Goal: Transaction & Acquisition: Purchase product/service

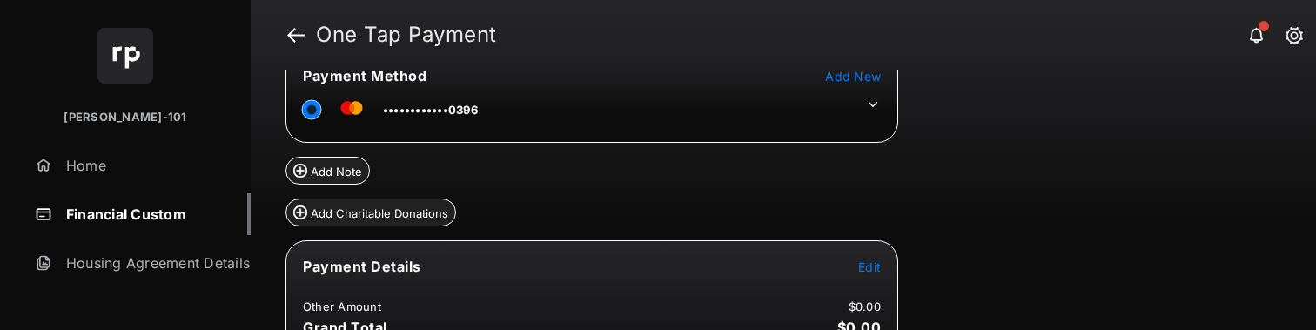
scroll to position [266, 0]
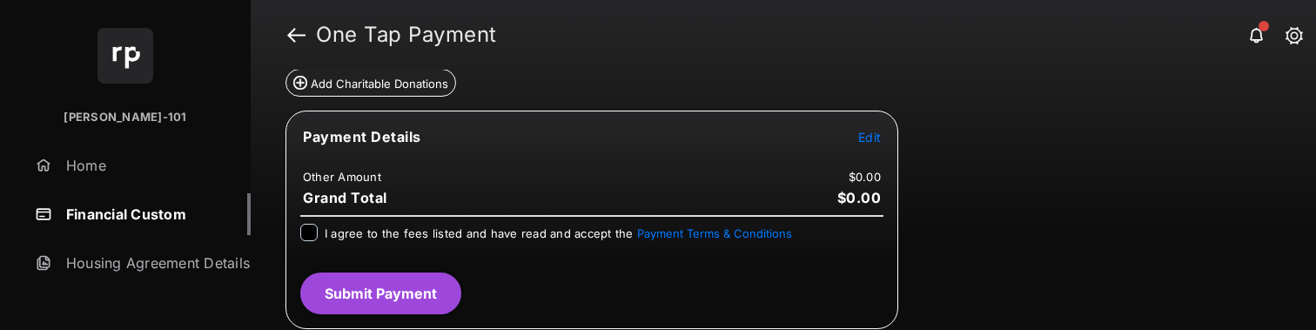
drag, startPoint x: 887, startPoint y: 131, endPoint x: 870, endPoint y: 140, distance: 18.7
click at [887, 132] on tr "Payment Details Edit" at bounding box center [591, 147] width 607 height 40
click at [866, 144] on span "Edit" at bounding box center [869, 137] width 23 height 15
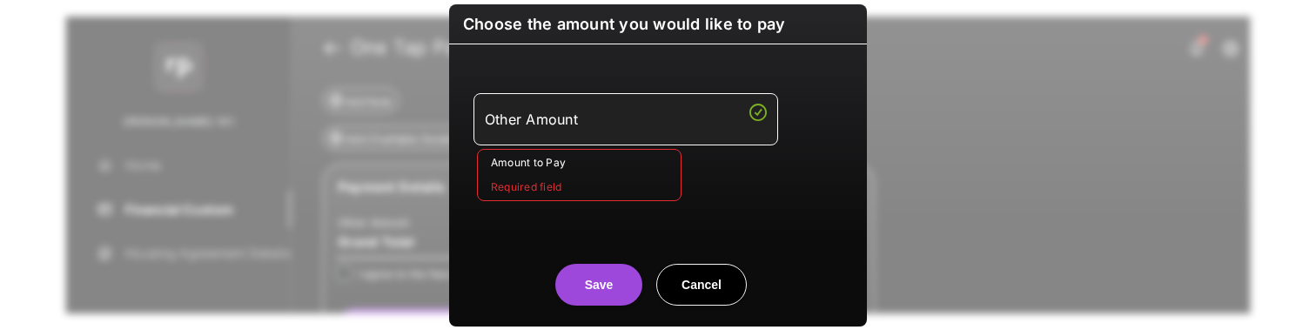
scroll to position [0, 0]
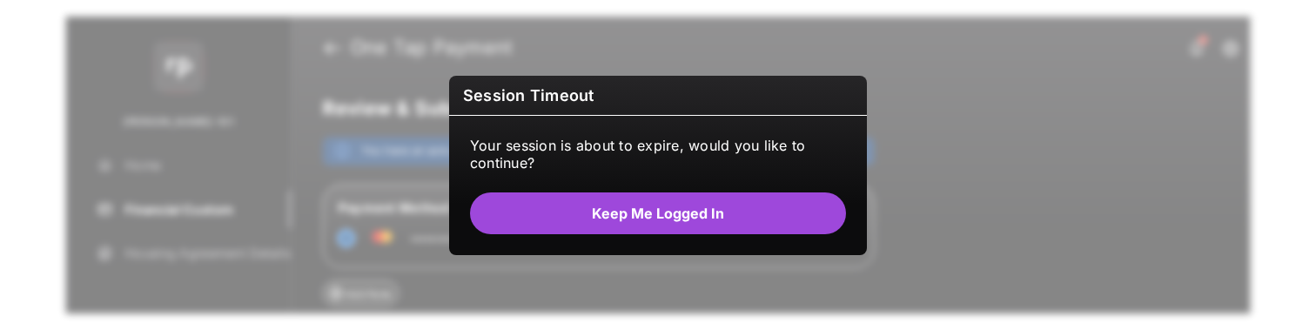
drag, startPoint x: 754, startPoint y: 205, endPoint x: 744, endPoint y: 195, distance: 14.2
click at [754, 204] on button "Keep me logged in" at bounding box center [658, 213] width 376 height 42
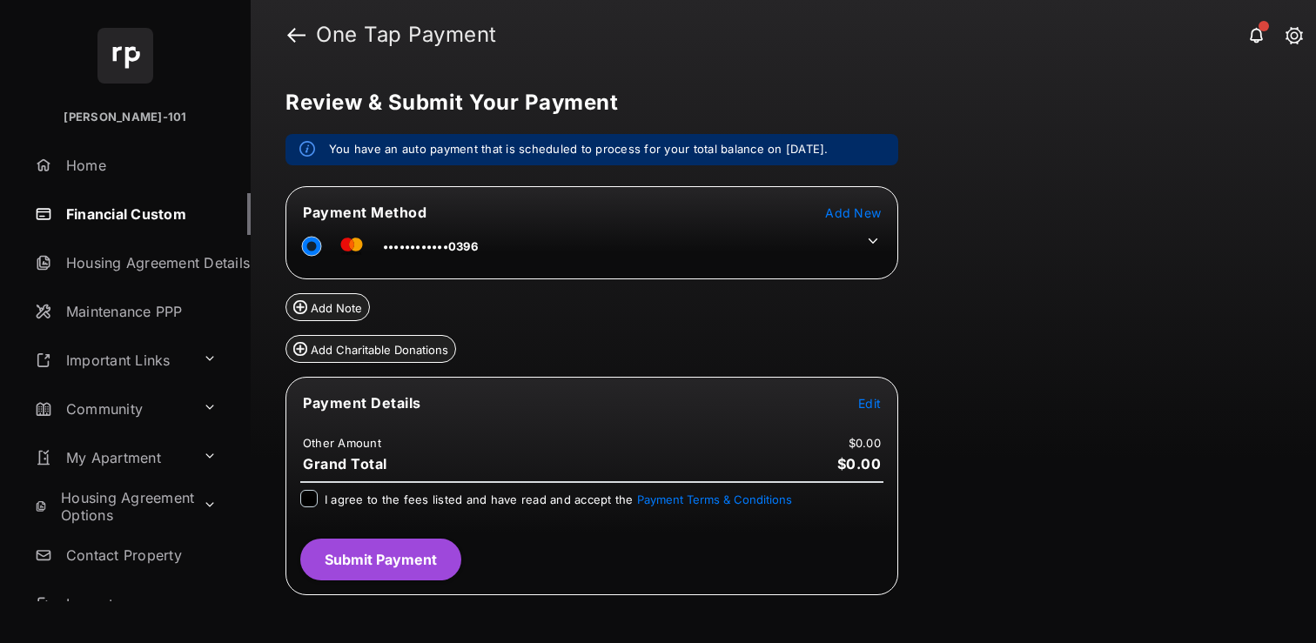
click at [862, 235] on td at bounding box center [868, 237] width 26 height 26
click at [877, 246] on icon at bounding box center [873, 241] width 16 height 16
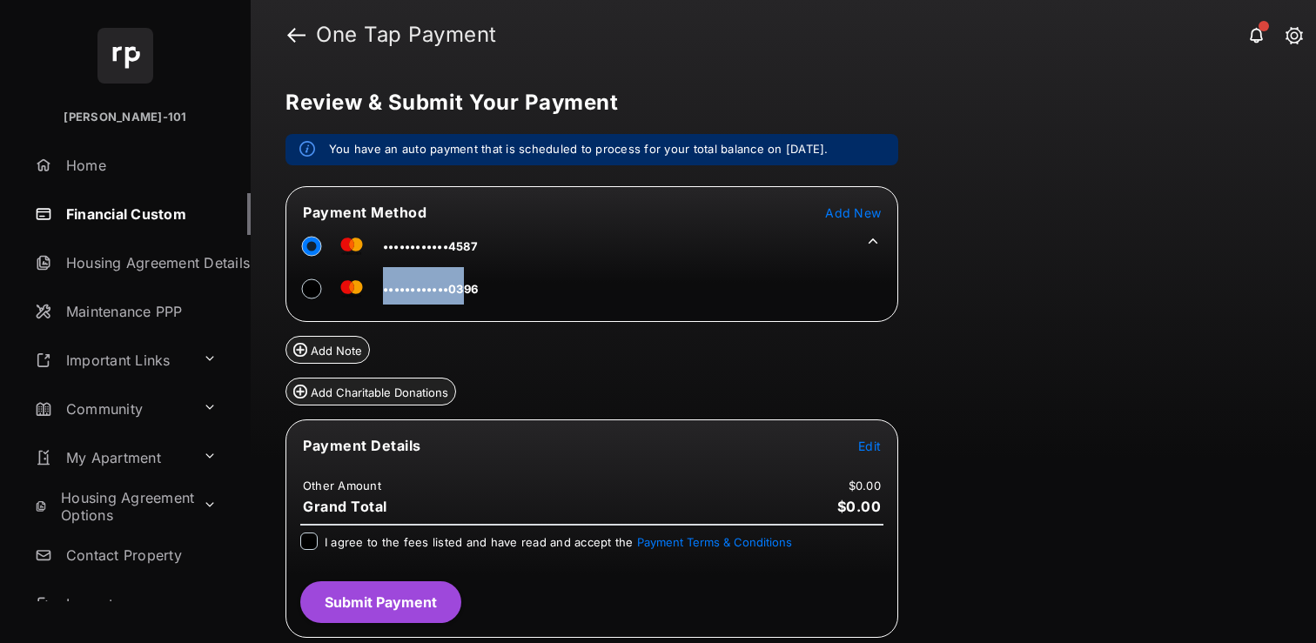
drag, startPoint x: 491, startPoint y: 290, endPoint x: 466, endPoint y: 291, distance: 24.4
click at [466, 291] on div "••••••••••••0396" at bounding box center [547, 286] width 522 height 43
drag, startPoint x: 452, startPoint y: 289, endPoint x: 480, endPoint y: 285, distance: 28.1
click at [479, 285] on td "••••••••••••0396" at bounding box center [390, 285] width 177 height 39
click at [874, 329] on span "Edit" at bounding box center [869, 446] width 23 height 15
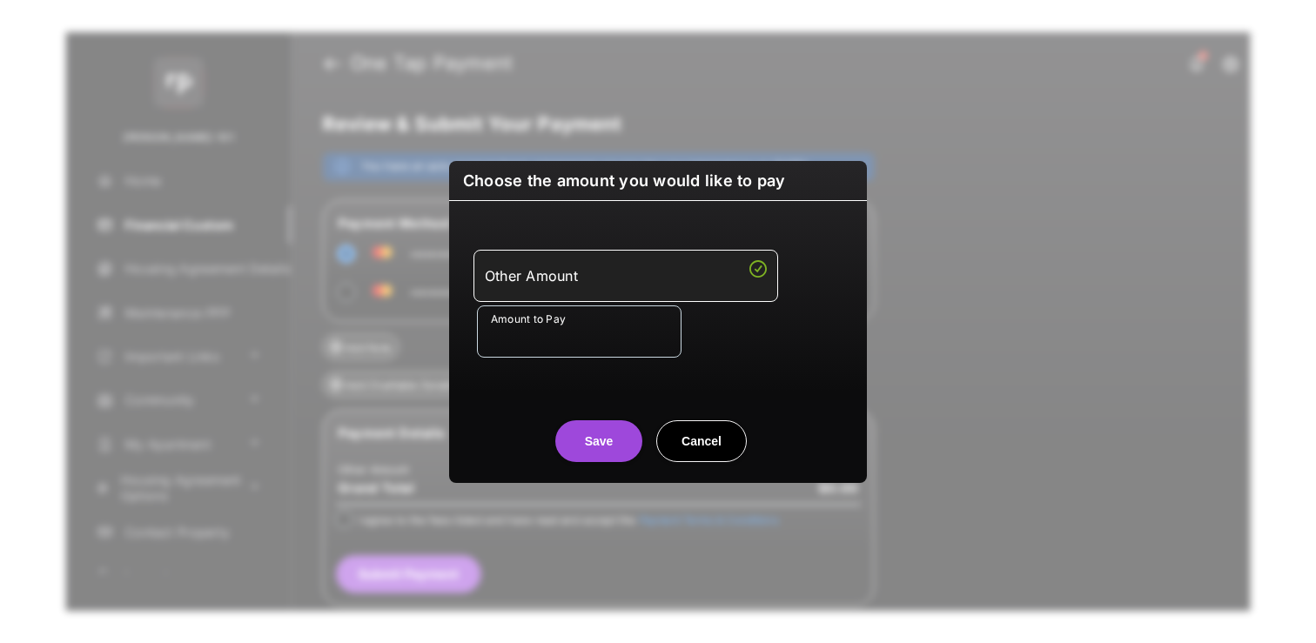
click at [596, 323] on input "Amount to Pay" at bounding box center [579, 331] width 204 height 52
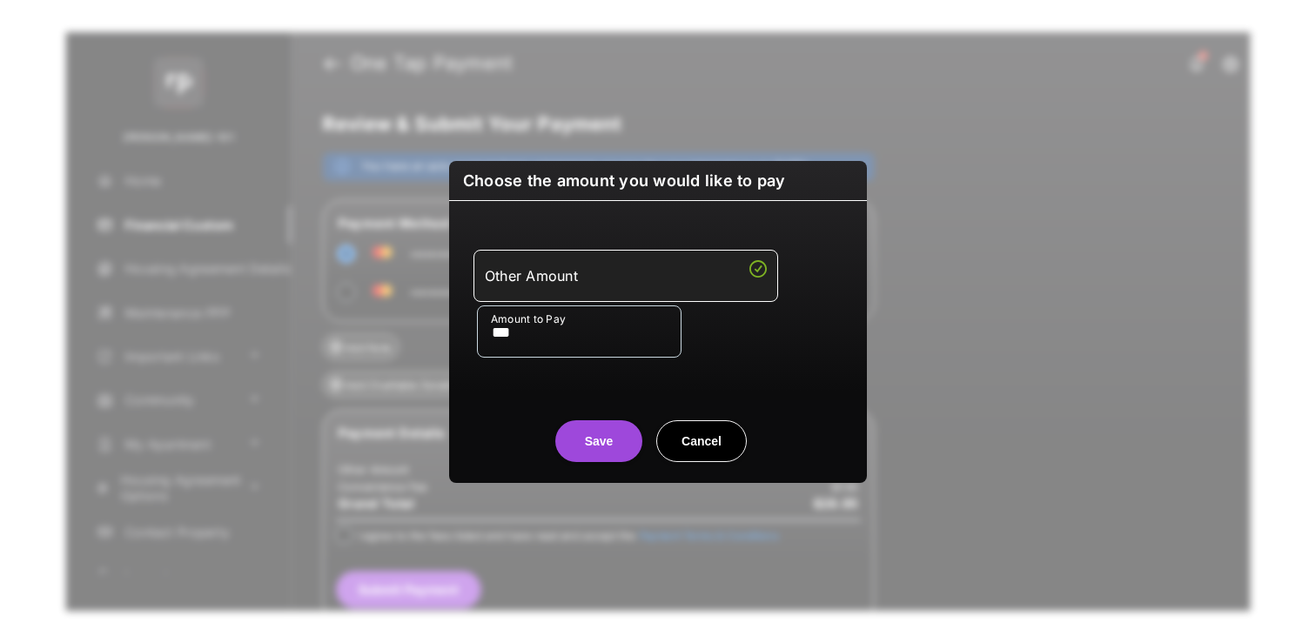
type input "***"
click at [572, 329] on div "Other Amount Amount to Pay ***" at bounding box center [657, 304] width 397 height 164
click at [609, 329] on button "Save" at bounding box center [598, 441] width 87 height 42
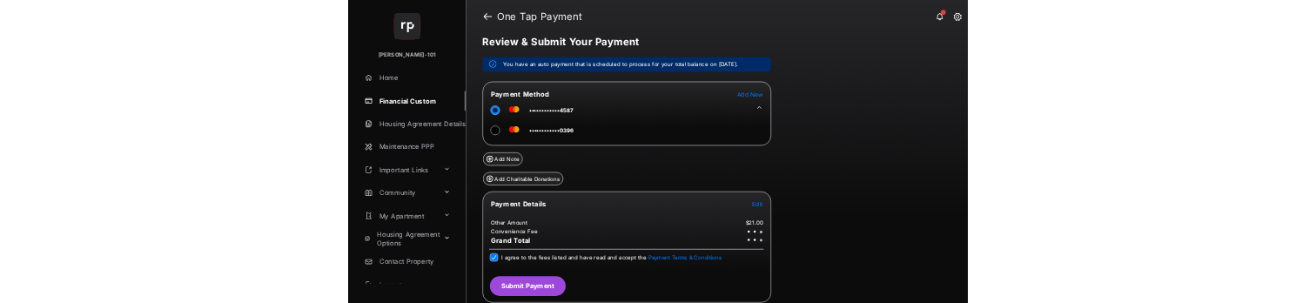
scroll to position [12, 0]
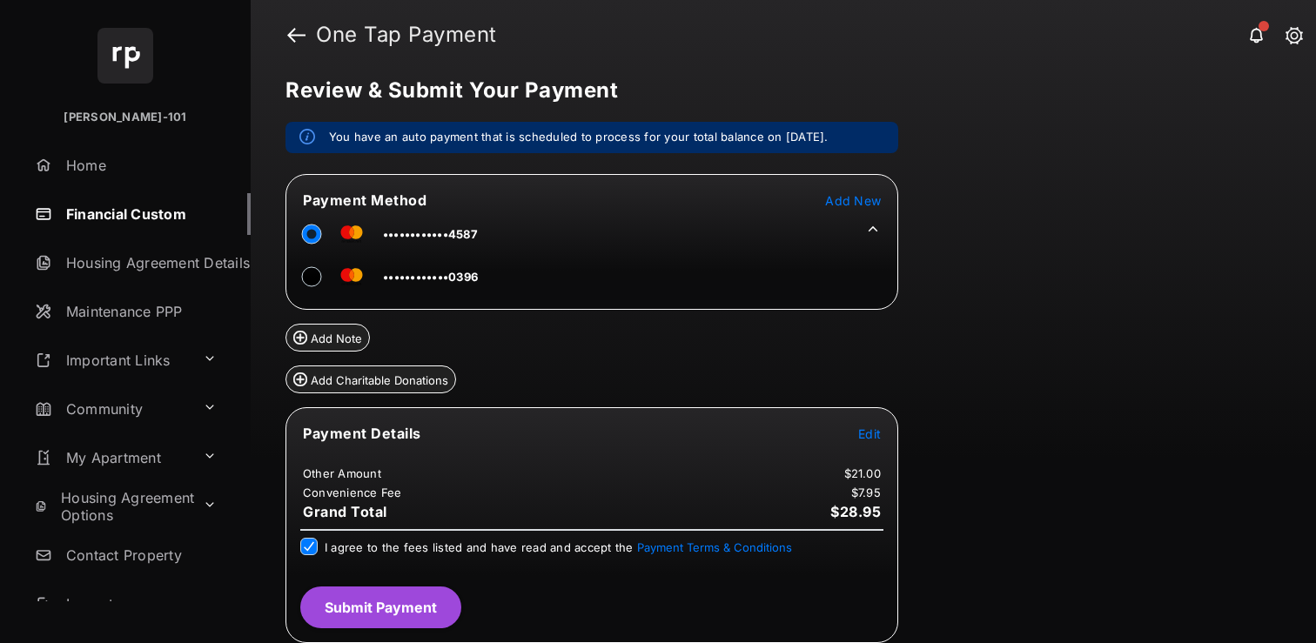
click at [399, 329] on button "Submit Payment" at bounding box center [380, 607] width 161 height 42
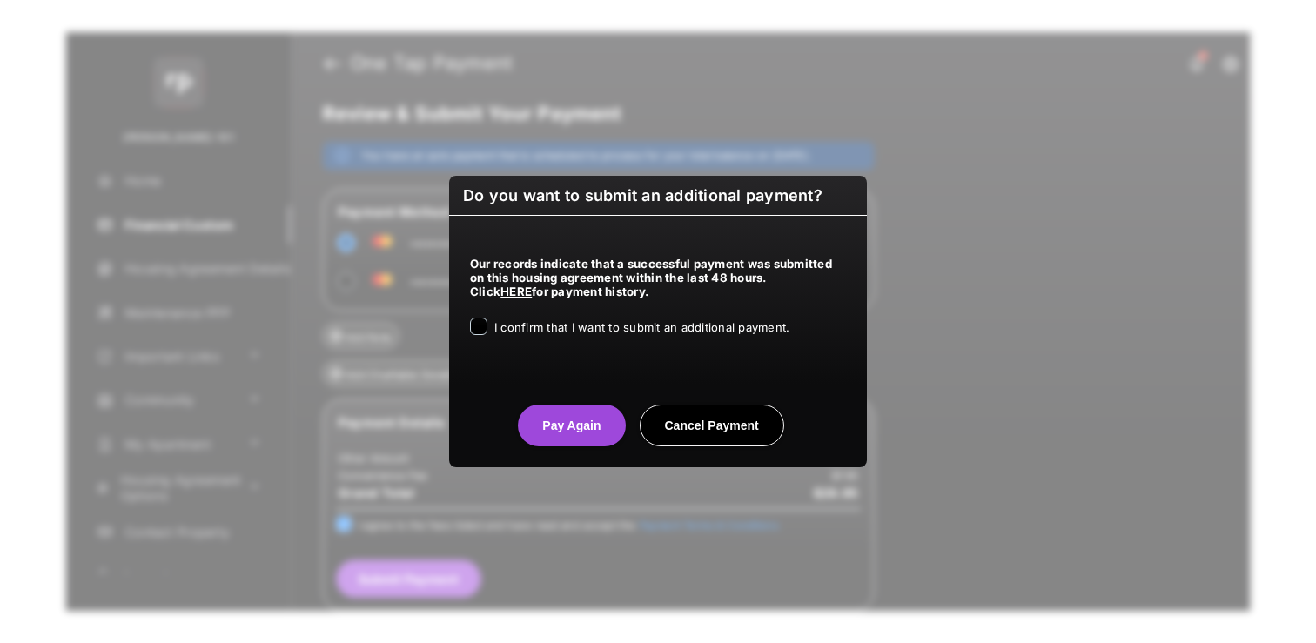
click at [582, 314] on div "Our records indicate that a successful payment was submitted on this housing ag…" at bounding box center [658, 292] width 418 height 153
click at [586, 323] on span "I confirm that I want to submit an additional payment." at bounding box center [641, 327] width 295 height 14
click at [586, 329] on button "Pay Again" at bounding box center [571, 426] width 107 height 42
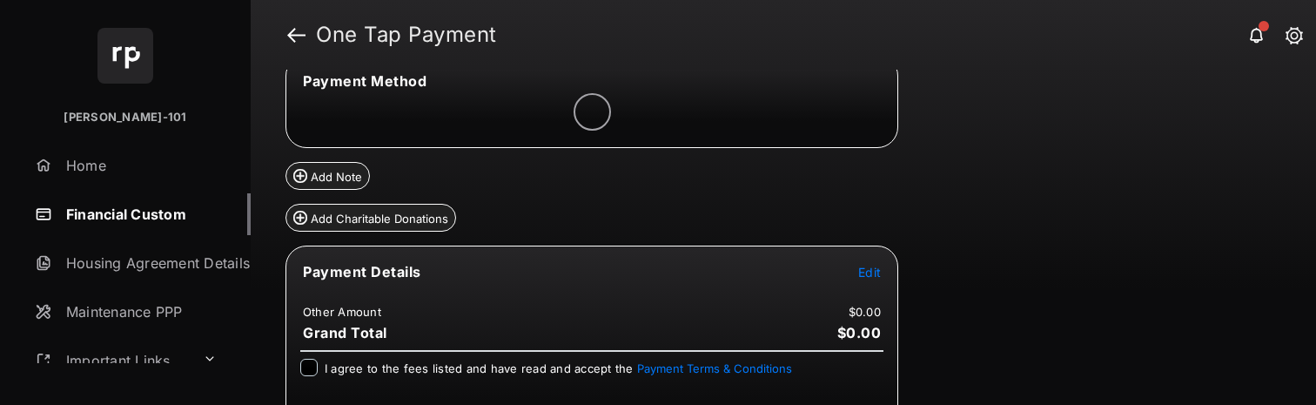
scroll to position [149, 0]
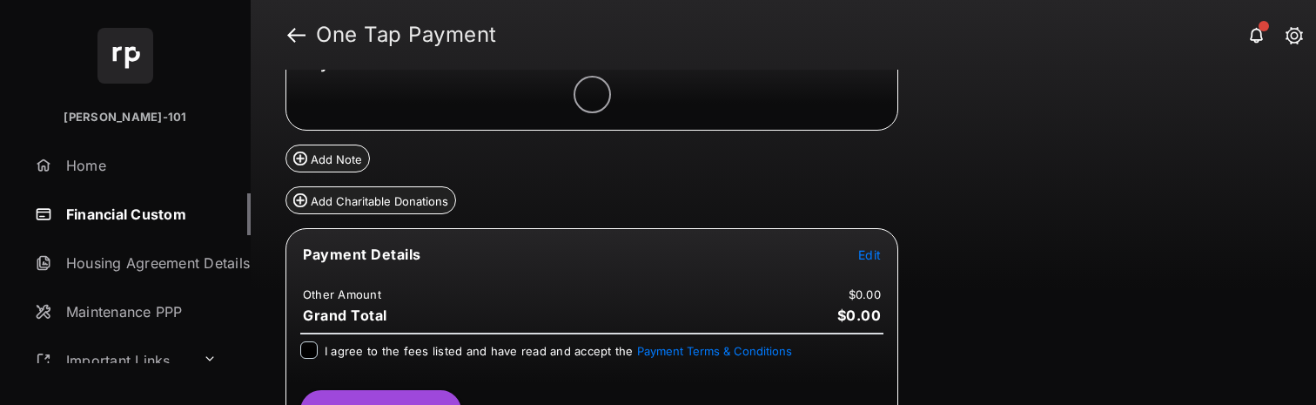
click at [864, 249] on span "Edit" at bounding box center [869, 254] width 23 height 15
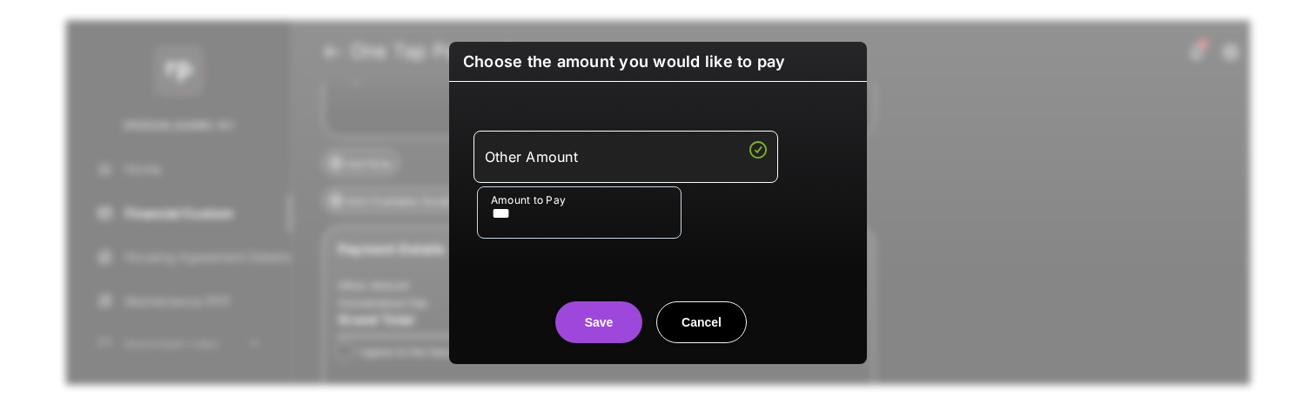
type input "***"
click at [461, 277] on div "Save Cancel" at bounding box center [658, 304] width 418 height 77
drag, startPoint x: 618, startPoint y: 332, endPoint x: 606, endPoint y: 285, distance: 48.5
click at [618, 332] on button "Save" at bounding box center [598, 322] width 87 height 42
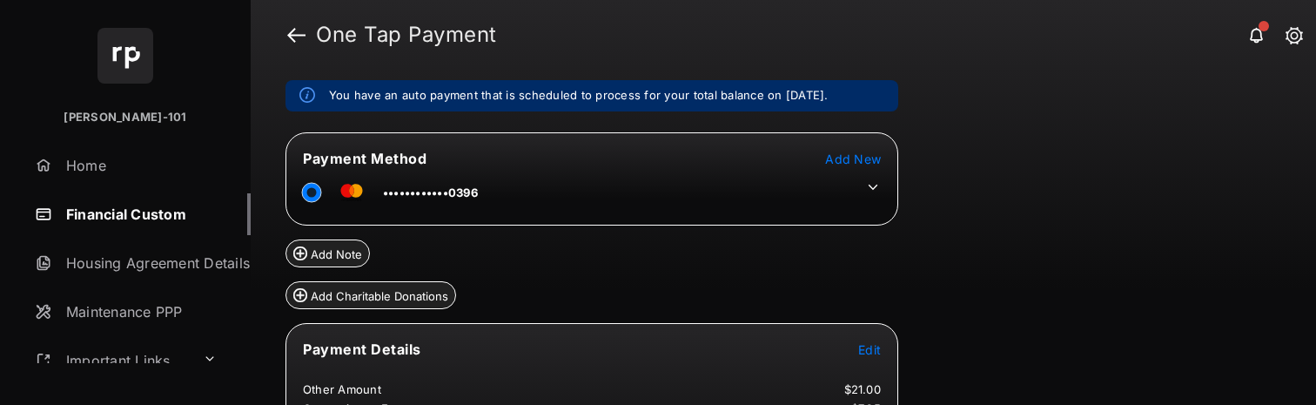
scroll to position [52, 0]
click at [869, 183] on icon at bounding box center [873, 189] width 16 height 16
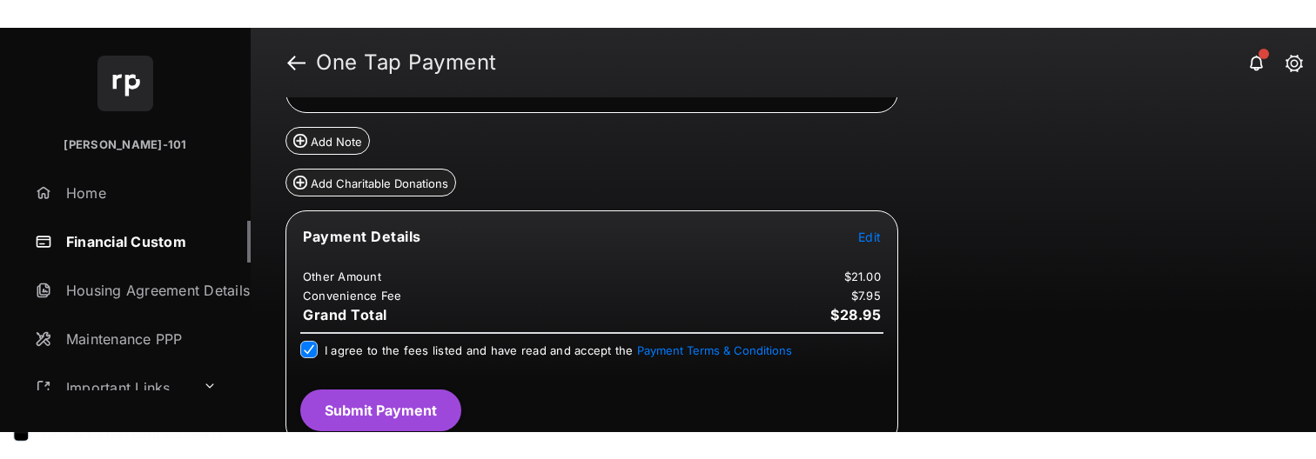
scroll to position [251, 0]
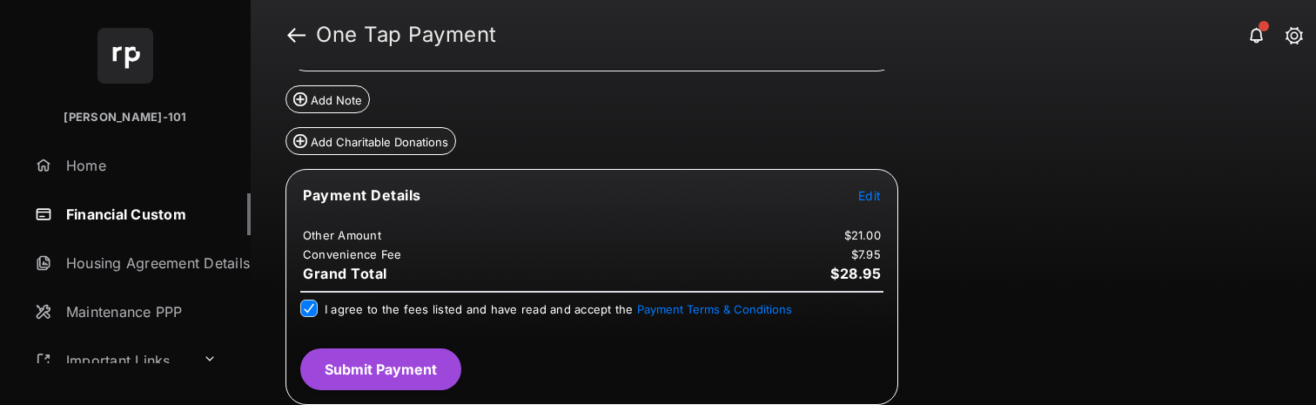
click at [421, 377] on button "Submit Payment" at bounding box center [380, 369] width 161 height 42
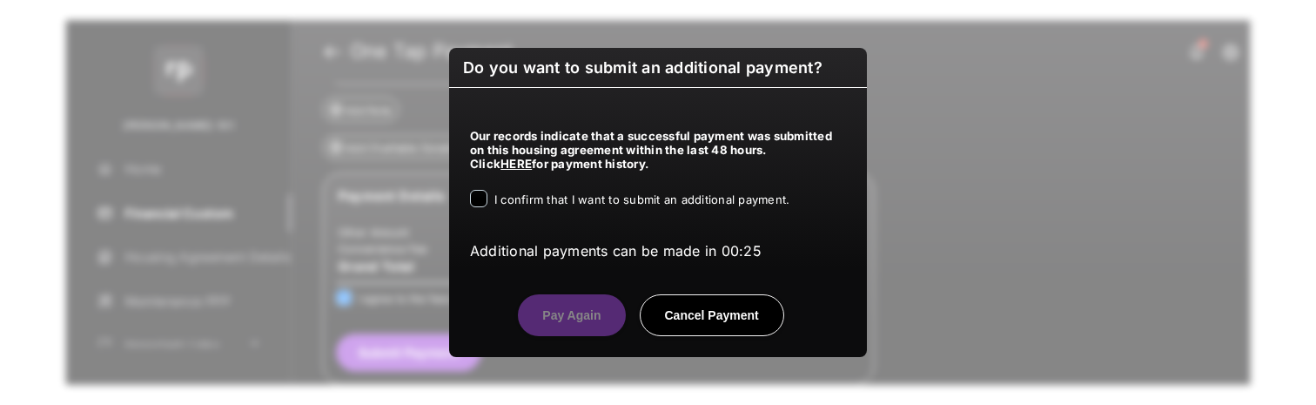
click at [659, 217] on div "Our records indicate that a successful payment was submitted on this housing ag…" at bounding box center [658, 173] width 418 height 171
click at [665, 208] on div "I confirm that I want to submit an additional payment." at bounding box center [641, 200] width 295 height 21
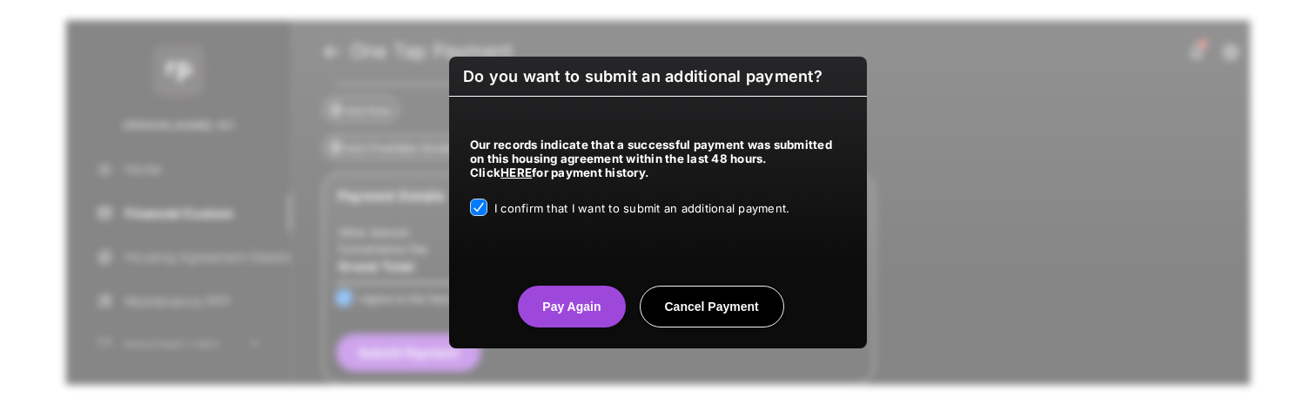
click at [559, 315] on button "Pay Again" at bounding box center [571, 306] width 107 height 42
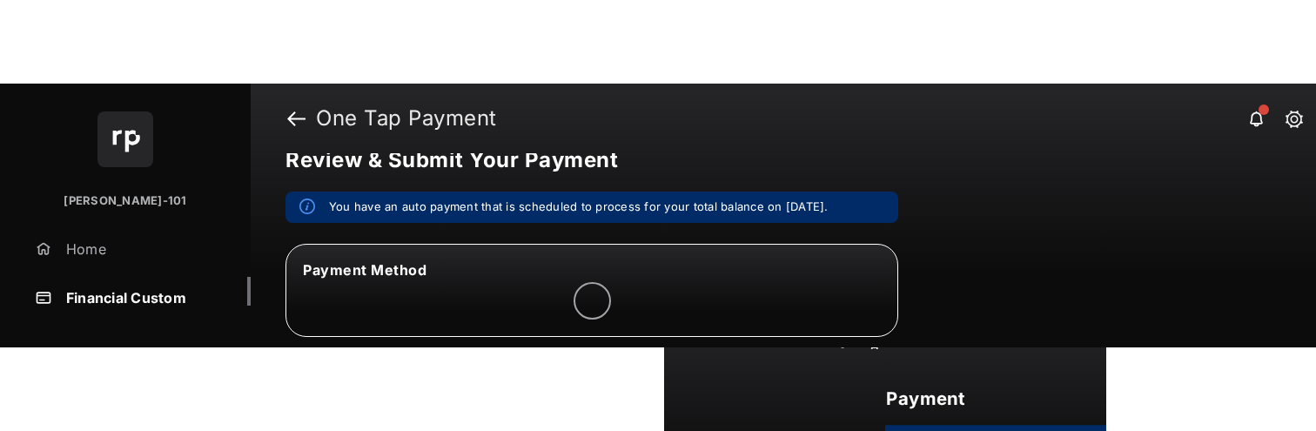
scroll to position [30, 0]
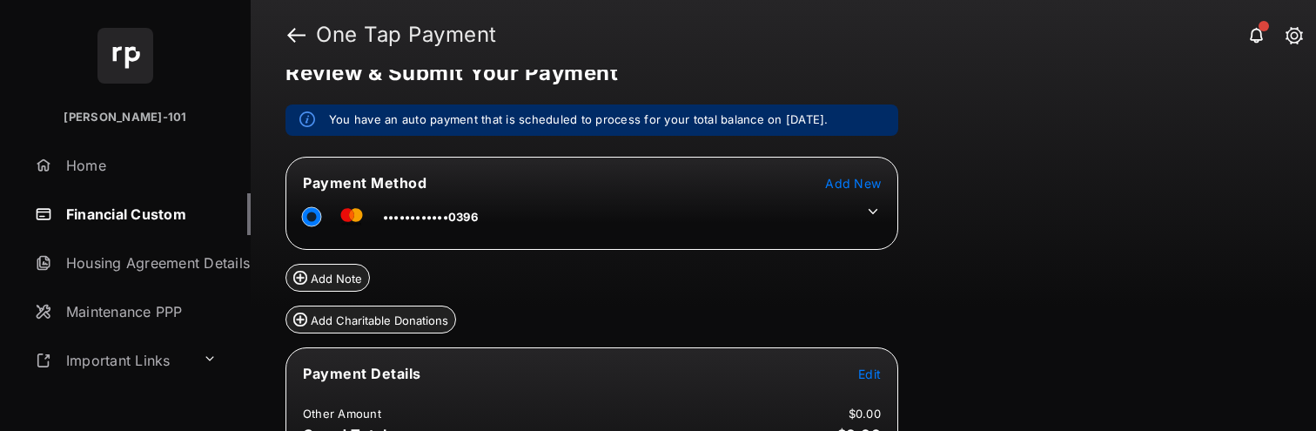
click at [860, 211] on td at bounding box center [868, 207] width 26 height 26
click at [871, 208] on icon at bounding box center [873, 212] width 16 height 16
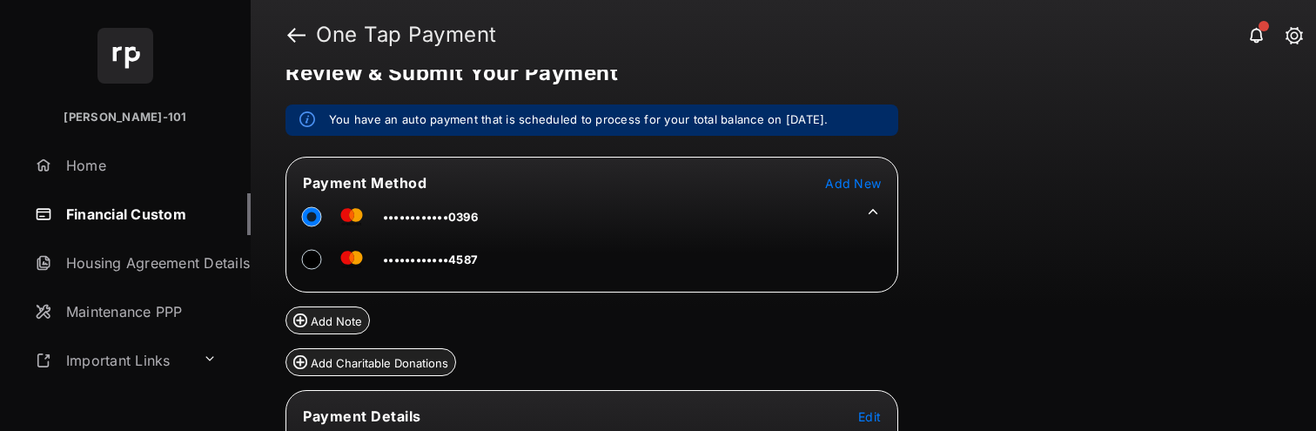
click at [413, 263] on span "••••••••••••4587" at bounding box center [430, 259] width 95 height 14
drag, startPoint x: 326, startPoint y: 259, endPoint x: 283, endPoint y: 258, distance: 43.5
click at [325, 259] on div at bounding box center [318, 259] width 31 height 26
click at [283, 258] on div "Review & Submit Your Payment You have an auto payment that is scheduled to proc…" at bounding box center [783, 250] width 1065 height 361
click at [300, 256] on tr "••••••••••••4587" at bounding box center [383, 256] width 191 height 39
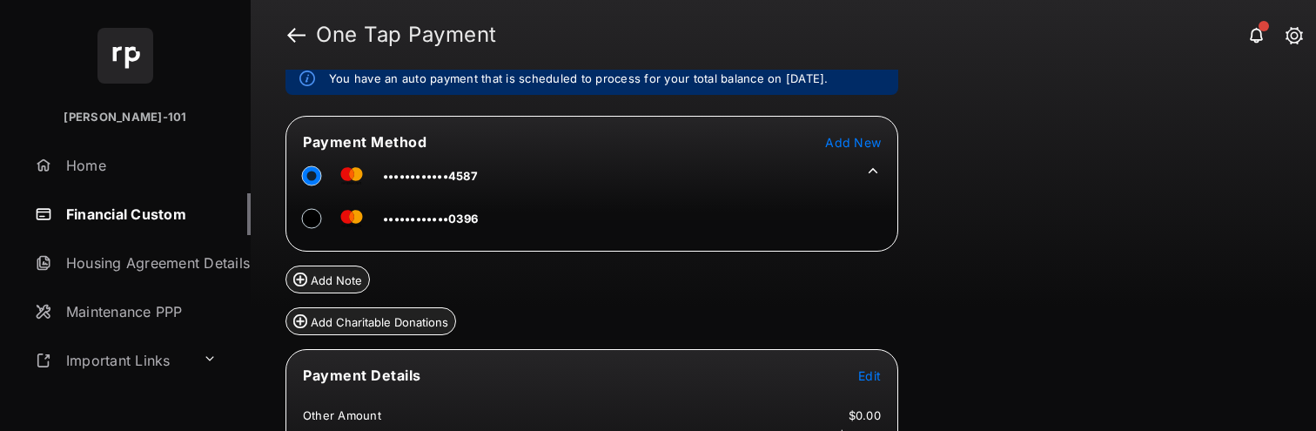
scroll to position [125, 0]
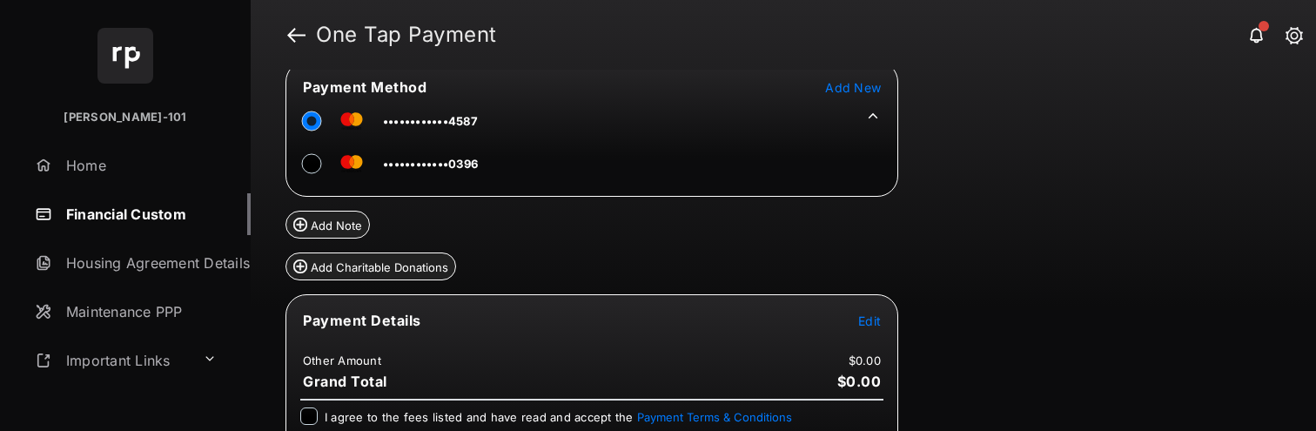
click at [872, 263] on td "Edit" at bounding box center [869, 320] width 24 height 19
click at [866, 263] on span "Edit" at bounding box center [869, 320] width 23 height 15
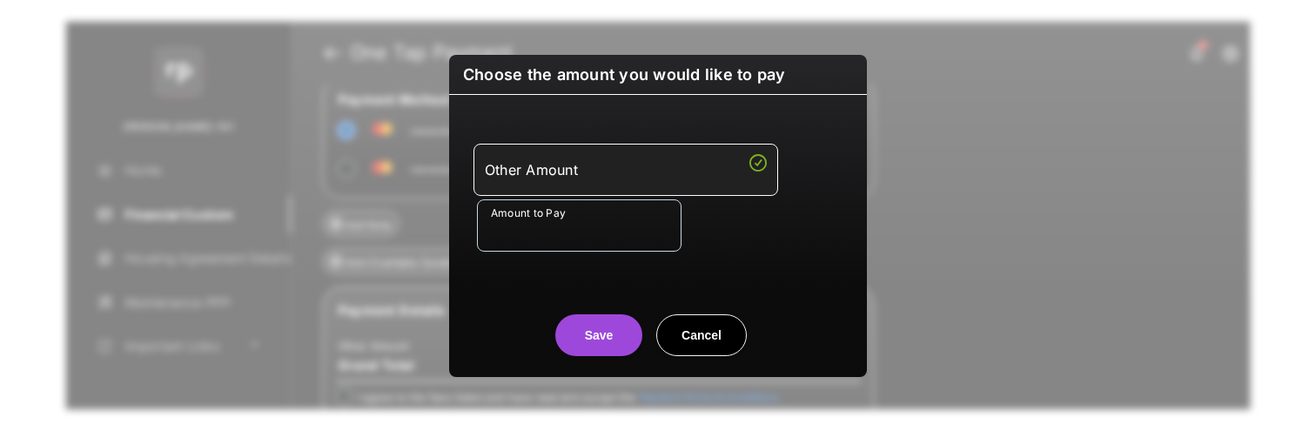
click at [543, 229] on input "Amount to Pay" at bounding box center [579, 225] width 204 height 52
type input "***"
click at [479, 263] on div "Save Cancel" at bounding box center [658, 317] width 418 height 77
click at [596, 263] on button "Save" at bounding box center [598, 335] width 87 height 42
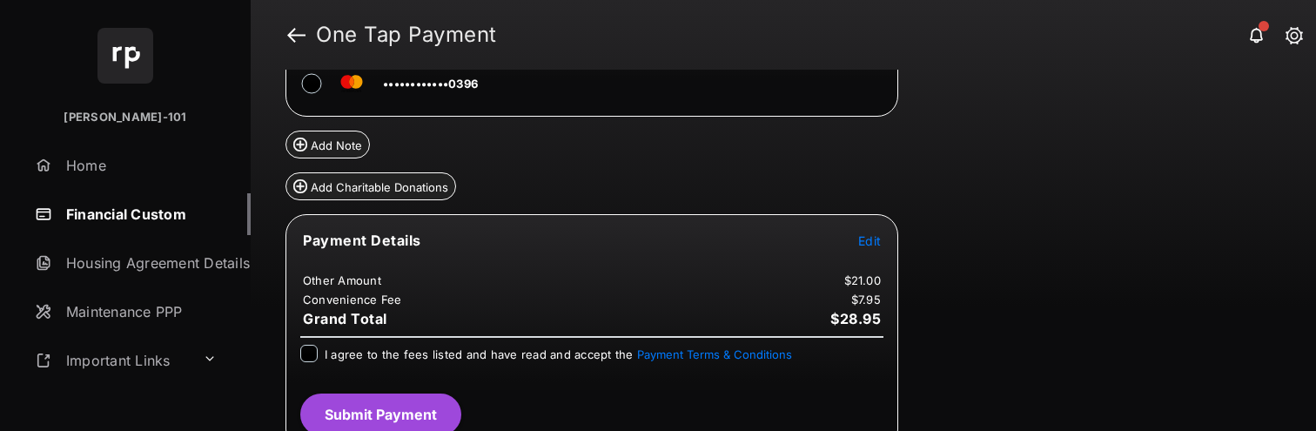
scroll to position [224, 0]
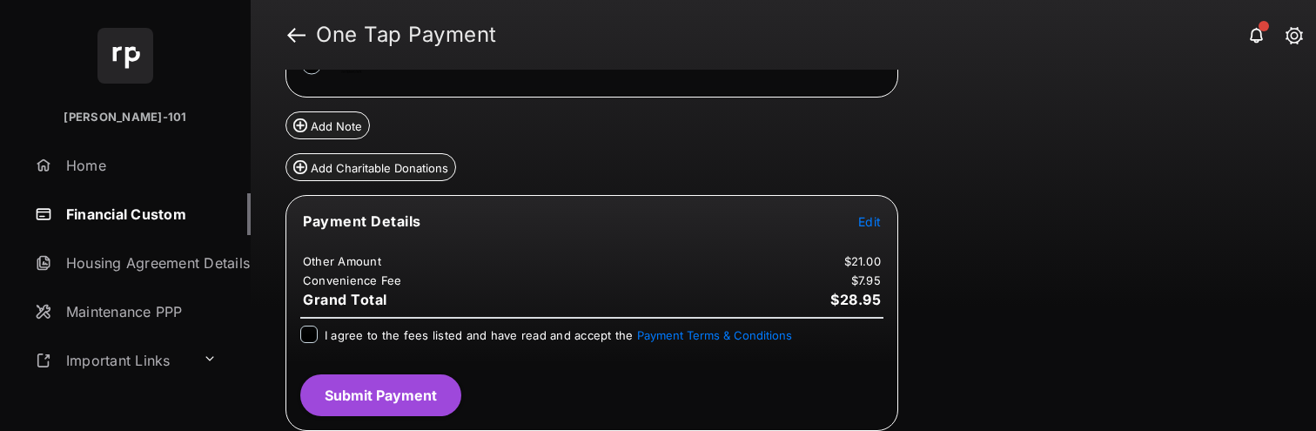
click at [469, 263] on label "I agree to the fees listed and have read and accept the Payment Terms & Conditi…" at bounding box center [558, 333] width 467 height 17
click at [404, 263] on button "Submit Payment" at bounding box center [380, 395] width 161 height 42
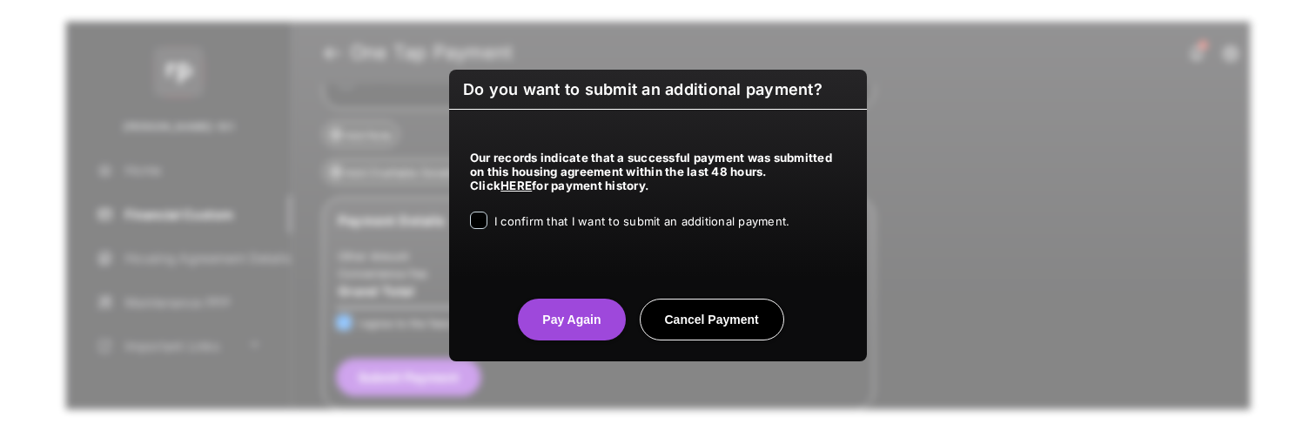
click at [653, 219] on span "I confirm that I want to submit an additional payment." at bounding box center [641, 221] width 295 height 14
click at [539, 263] on button "Pay Again" at bounding box center [571, 319] width 107 height 42
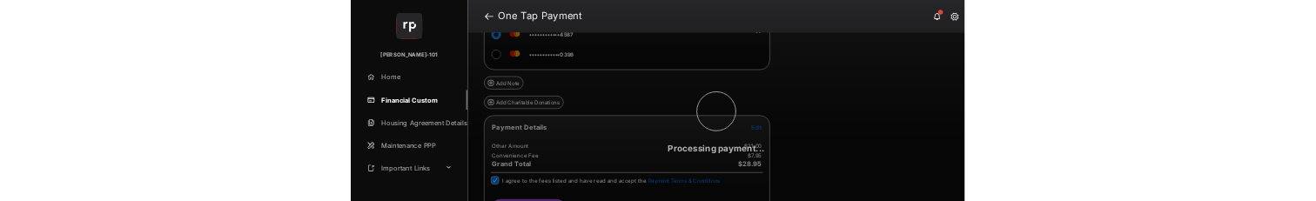
scroll to position [0, 0]
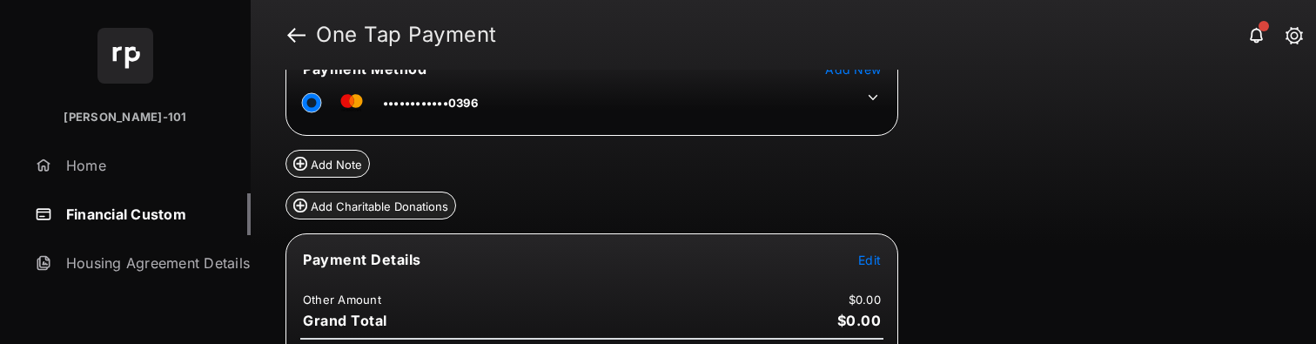
scroll to position [140, 0]
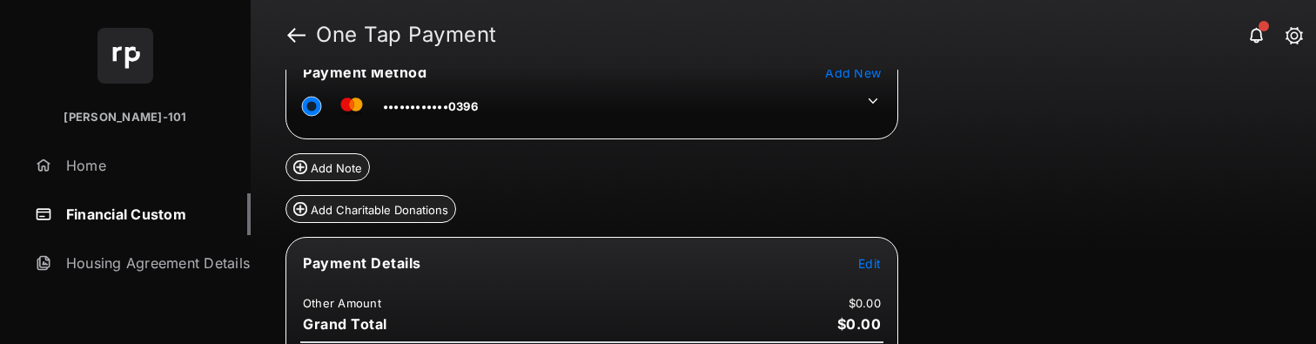
click at [858, 97] on td at bounding box center [868, 97] width 26 height 26
click at [875, 103] on td at bounding box center [868, 97] width 26 height 26
click at [874, 95] on icon at bounding box center [873, 101] width 16 height 16
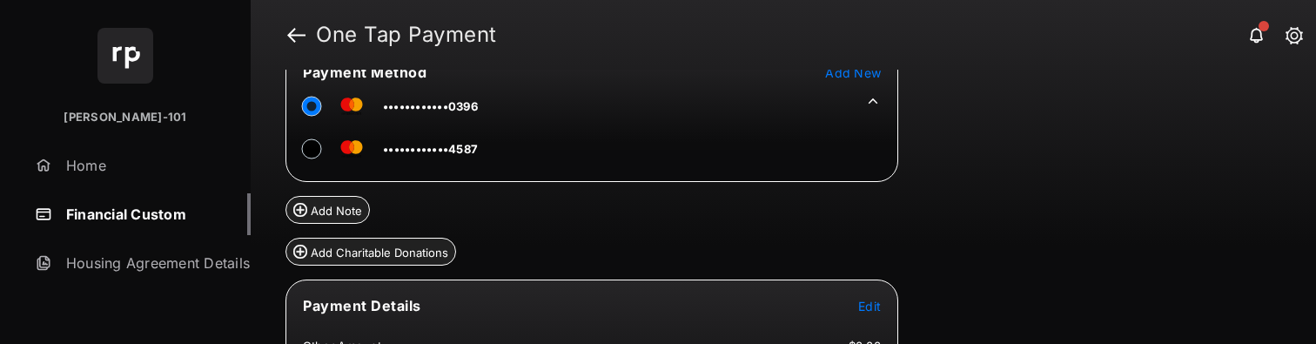
click at [305, 157] on td "••••••••••••4587" at bounding box center [390, 145] width 177 height 39
click at [874, 200] on button "Edit" at bounding box center [869, 305] width 23 height 17
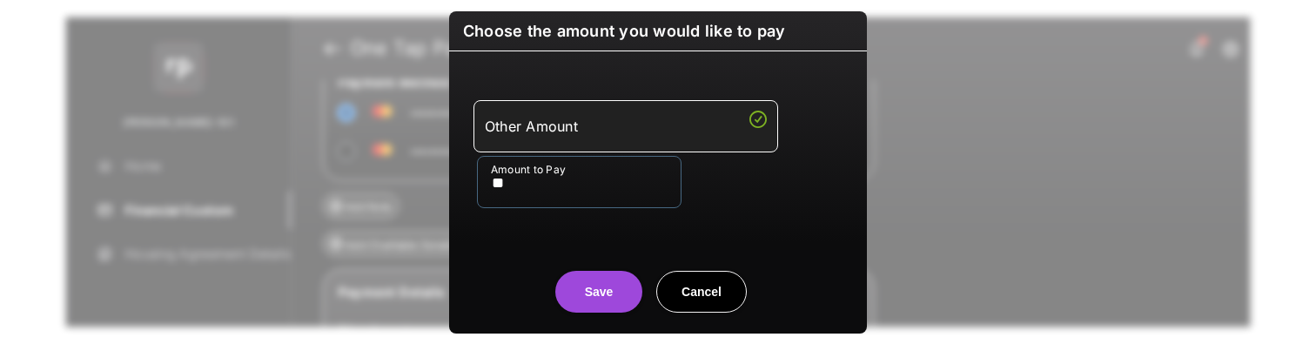
type input "**"
click at [588, 200] on button "Save" at bounding box center [598, 292] width 87 height 42
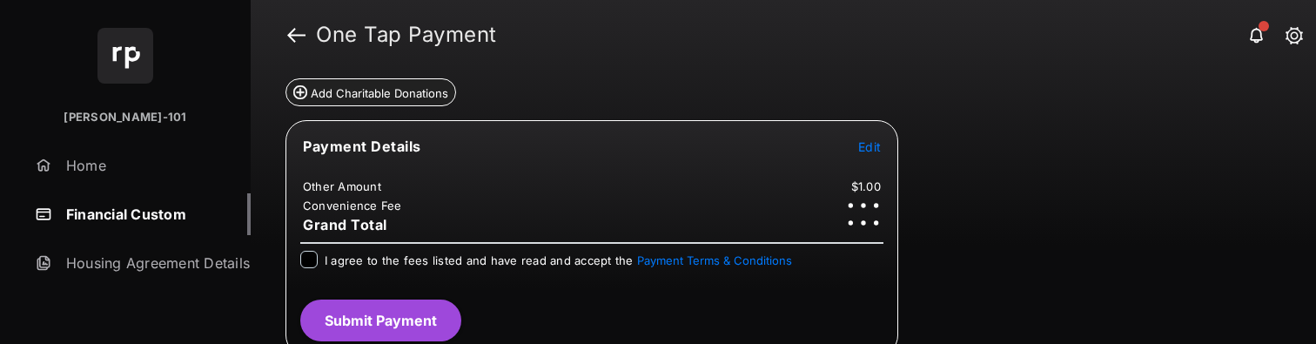
scroll to position [299, 0]
click at [300, 200] on div "I agree to the fees listed and have read and accept the Payment Terms & Conditi…" at bounding box center [592, 268] width 604 height 35
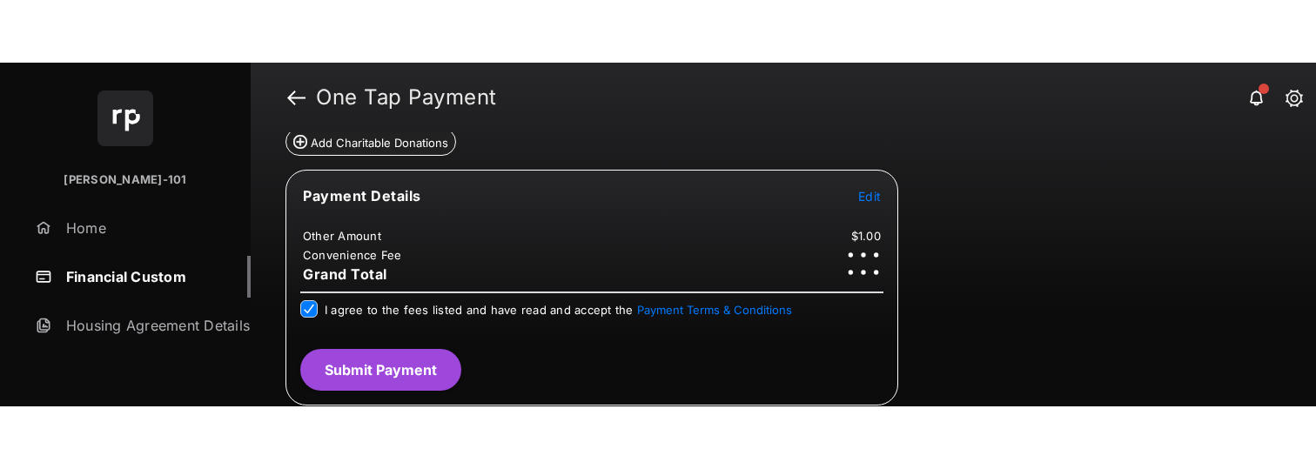
scroll to position [312, 0]
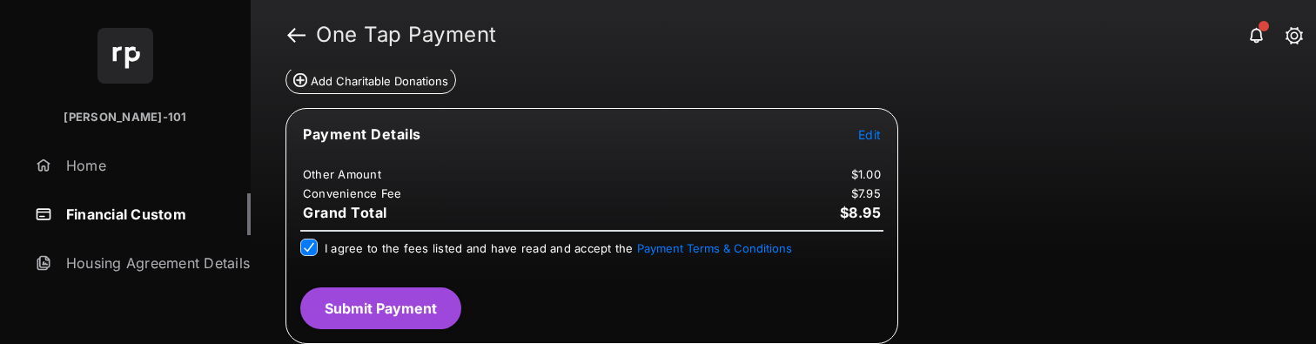
click at [419, 200] on button "Submit Payment" at bounding box center [380, 308] width 161 height 42
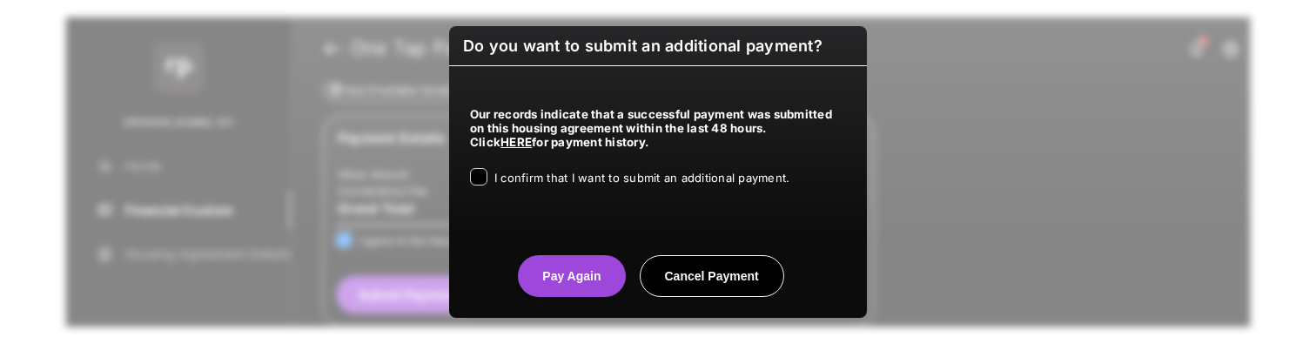
click at [600, 193] on div "Our records indicate that a successful payment was submitted on this housing ag…" at bounding box center [658, 142] width 418 height 153
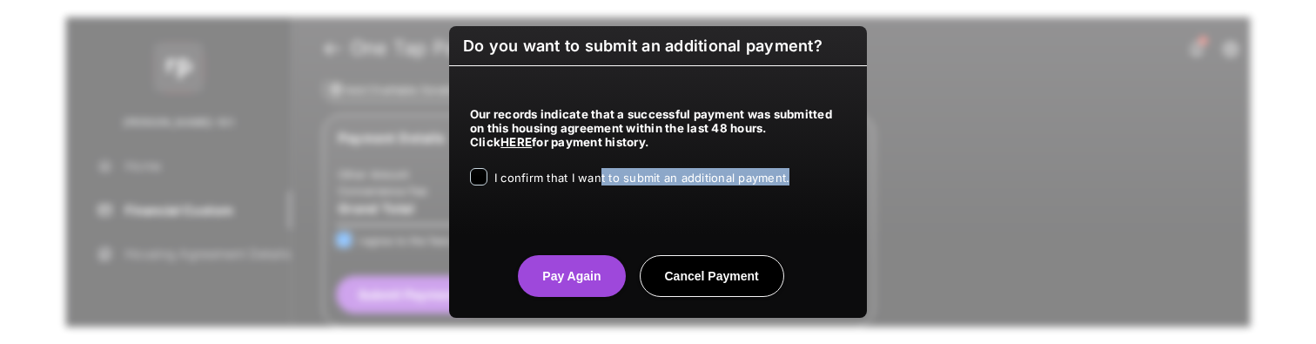
click at [600, 185] on div "I confirm that I want to submit an additional payment." at bounding box center [641, 178] width 295 height 21
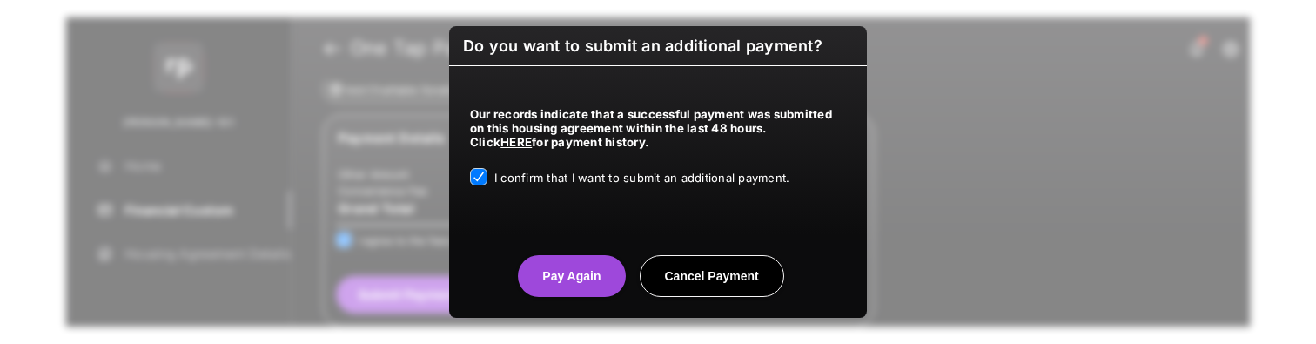
click at [550, 200] on center "Pay Again Cancel Payment" at bounding box center [658, 269] width 376 height 56
click at [569, 200] on button "Pay Again" at bounding box center [571, 276] width 107 height 42
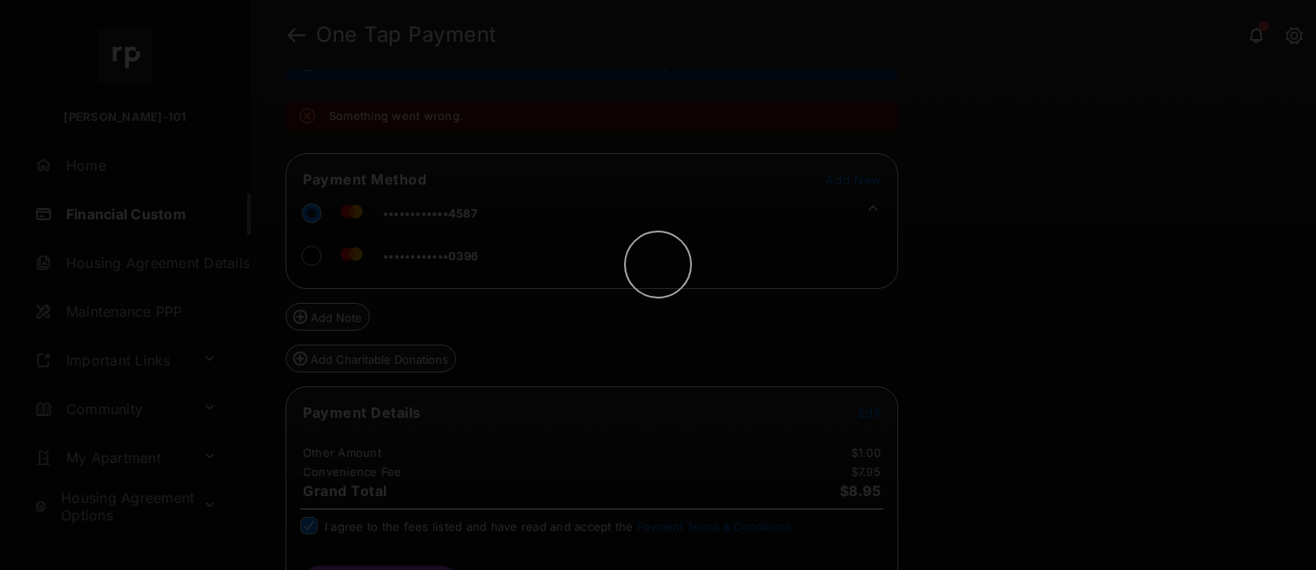
scroll to position [0, 0]
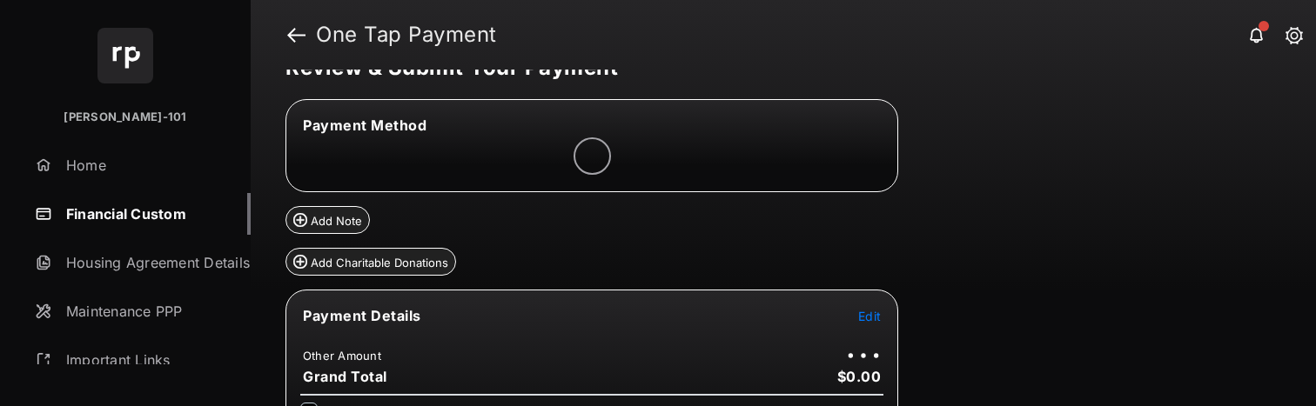
scroll to position [36, 0]
click at [861, 309] on span "Edit" at bounding box center [869, 315] width 23 height 15
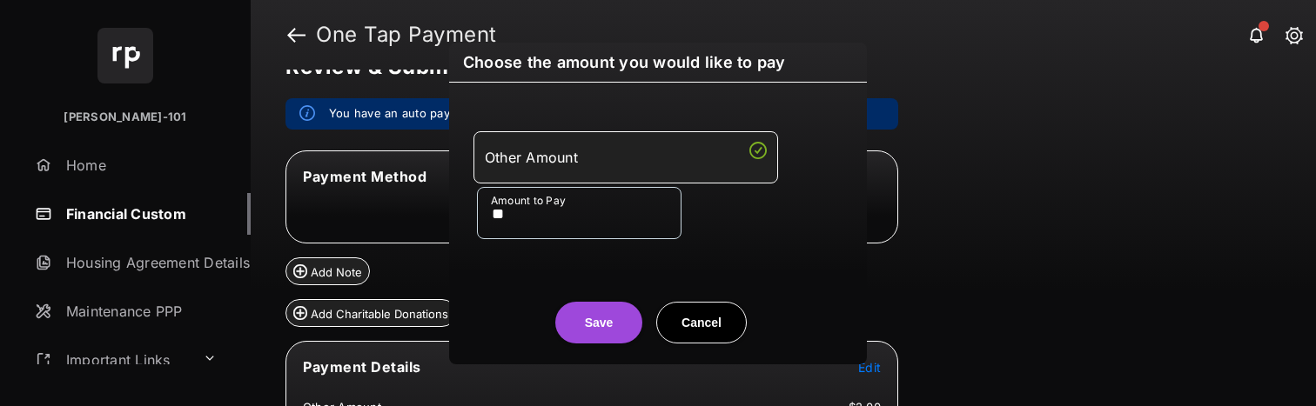
type input "**"
drag, startPoint x: 538, startPoint y: 328, endPoint x: 600, endPoint y: 328, distance: 62.6
click at [539, 328] on center "Save Cancel" at bounding box center [658, 316] width 376 height 56
click at [604, 328] on button "Save" at bounding box center [598, 323] width 87 height 42
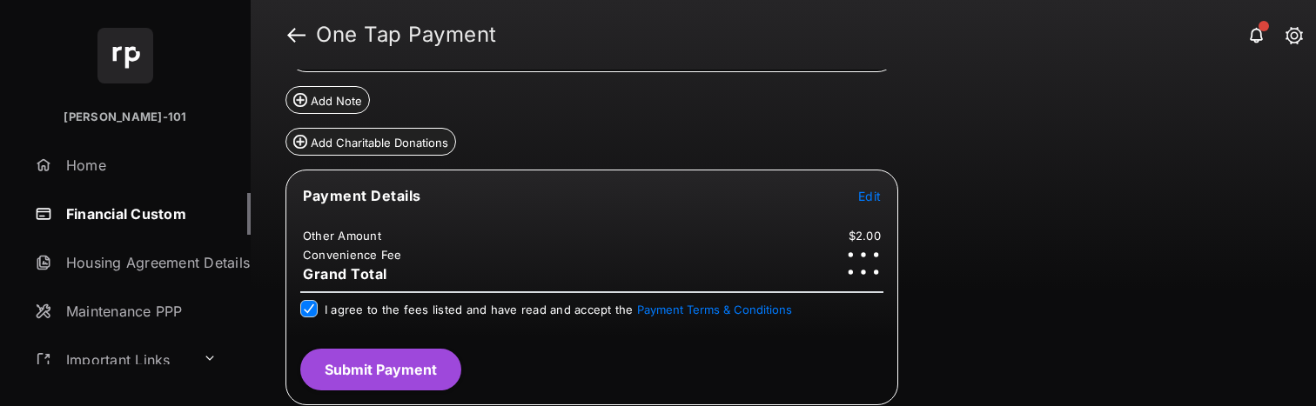
scroll to position [0, 0]
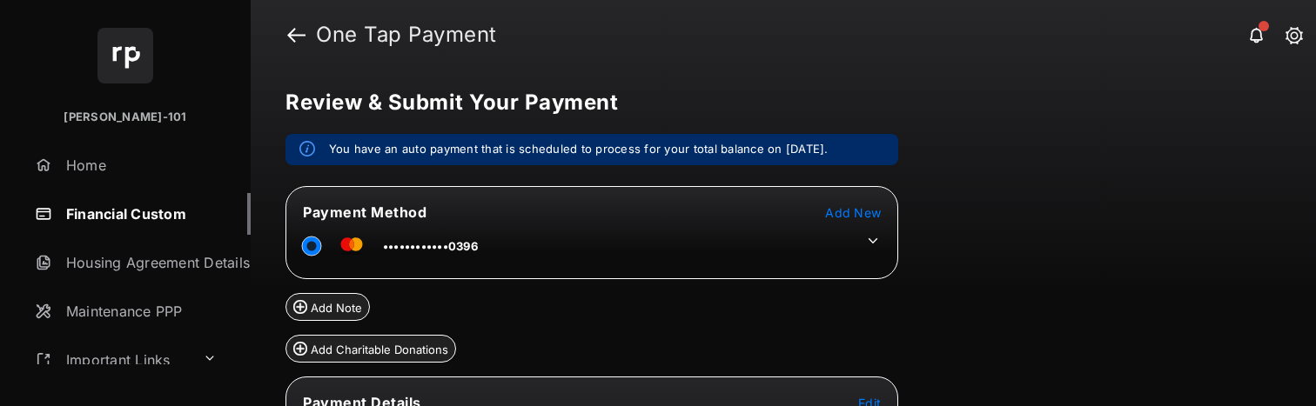
click at [874, 247] on icon at bounding box center [873, 241] width 16 height 16
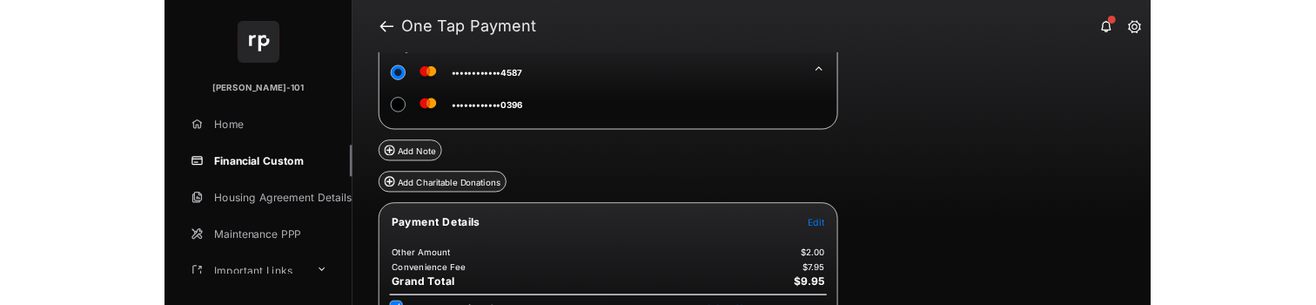
scroll to position [249, 0]
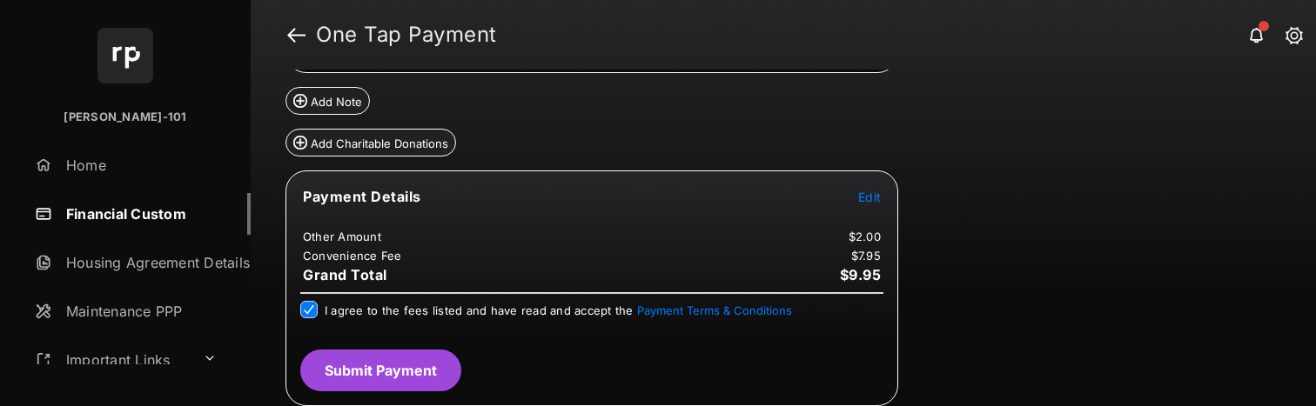
click at [407, 365] on button "Submit Payment" at bounding box center [380, 371] width 161 height 42
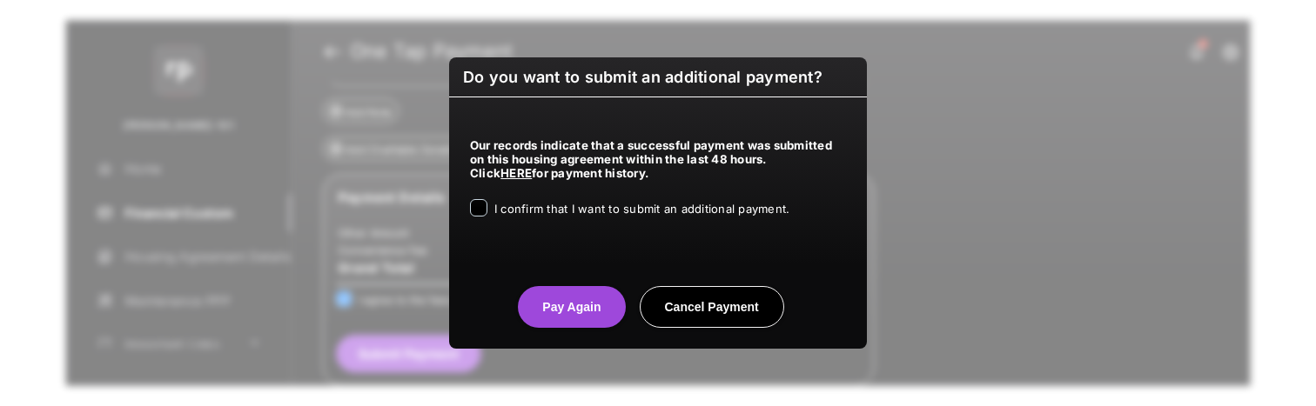
click at [648, 205] on span "I confirm that I want to submit an additional payment." at bounding box center [641, 209] width 295 height 14
click at [606, 288] on button "Pay Again" at bounding box center [571, 307] width 107 height 42
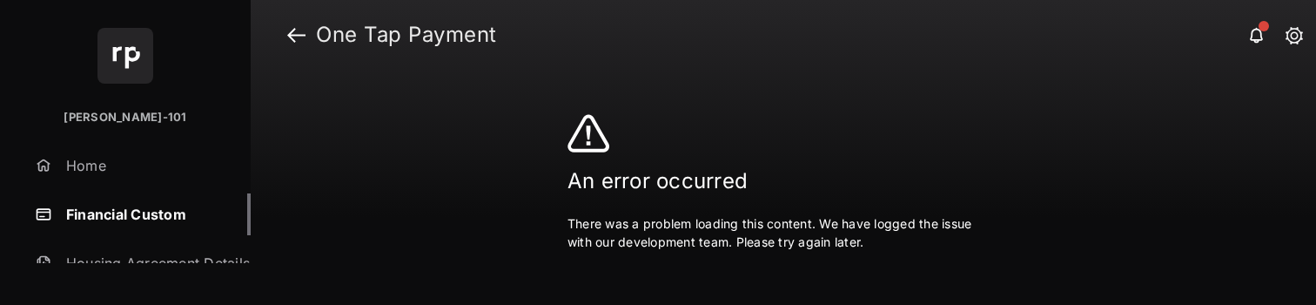
click at [149, 211] on link "Financial Custom" at bounding box center [139, 214] width 223 height 42
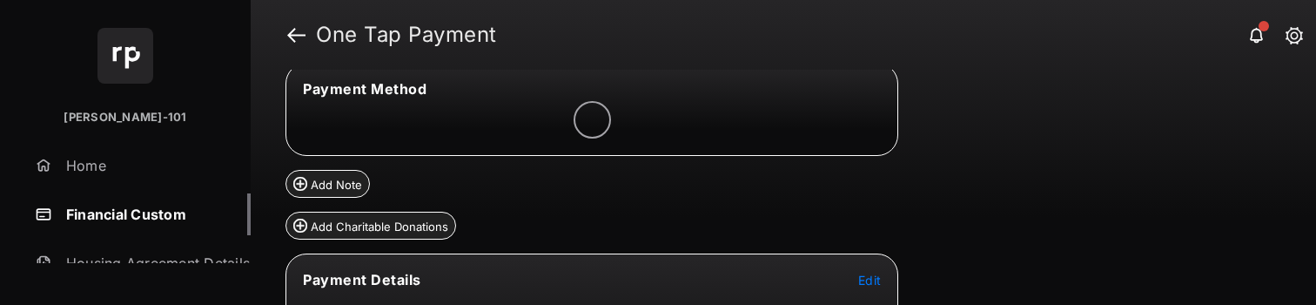
scroll to position [133, 0]
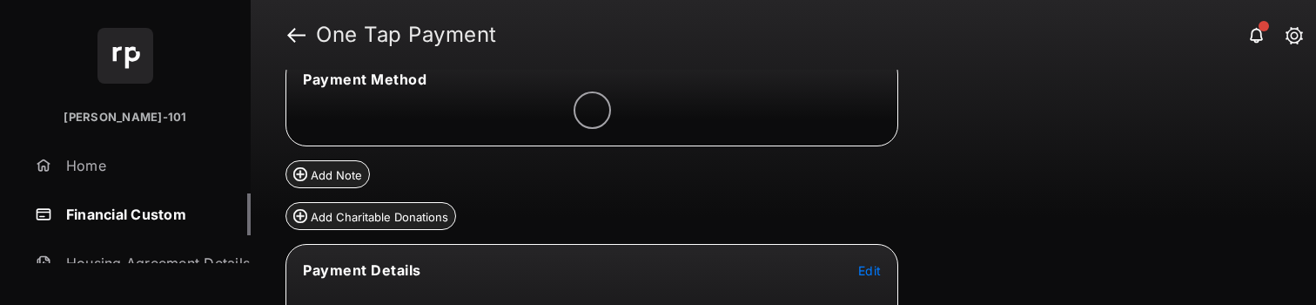
click at [854, 266] on tr "Payment Details Edit" at bounding box center [591, 280] width 607 height 40
click at [857, 269] on td "Edit" at bounding box center [869, 269] width 24 height 19
click at [877, 277] on span "Edit" at bounding box center [869, 270] width 23 height 15
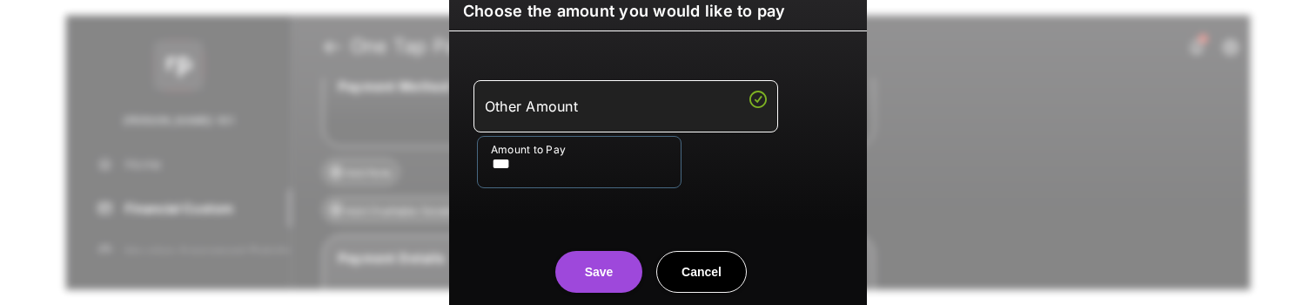
type input "***"
click at [582, 280] on button "Save" at bounding box center [598, 272] width 87 height 42
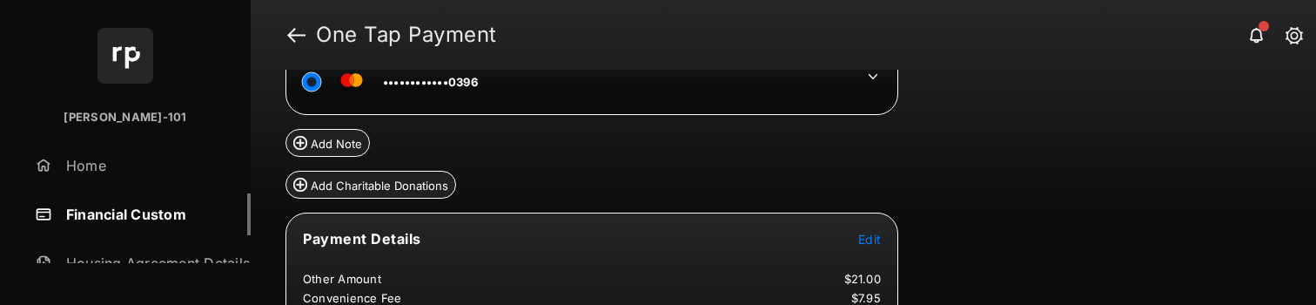
scroll to position [151, 0]
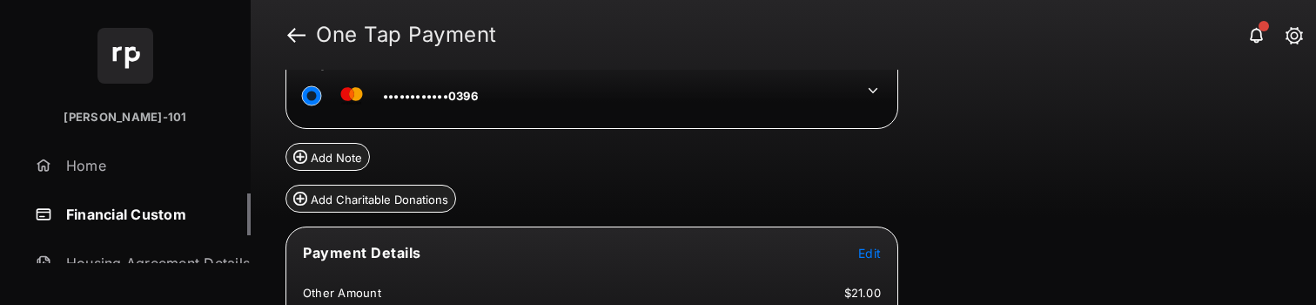
click at [871, 85] on icon at bounding box center [873, 91] width 16 height 16
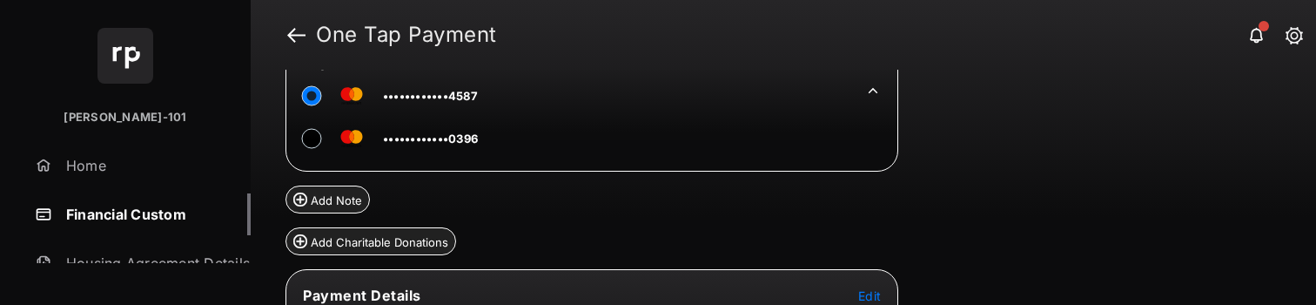
scroll to position [304, 0]
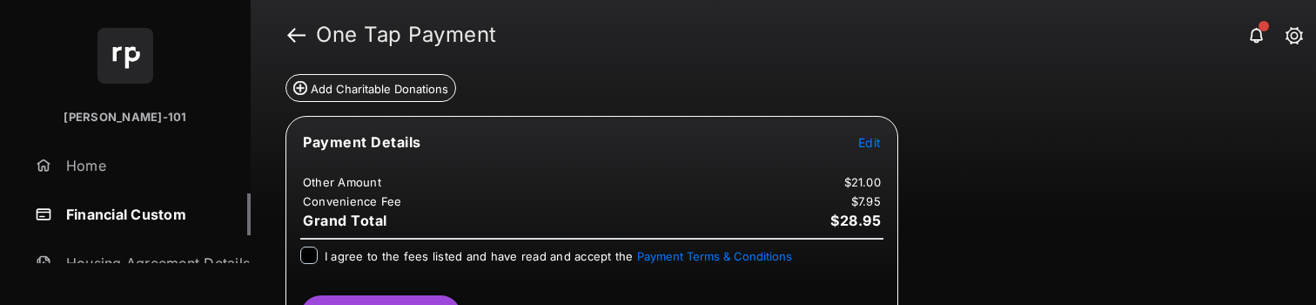
click at [462, 253] on span "I agree to the fees listed and have read and accept the Payment Terms & Conditi…" at bounding box center [558, 256] width 467 height 14
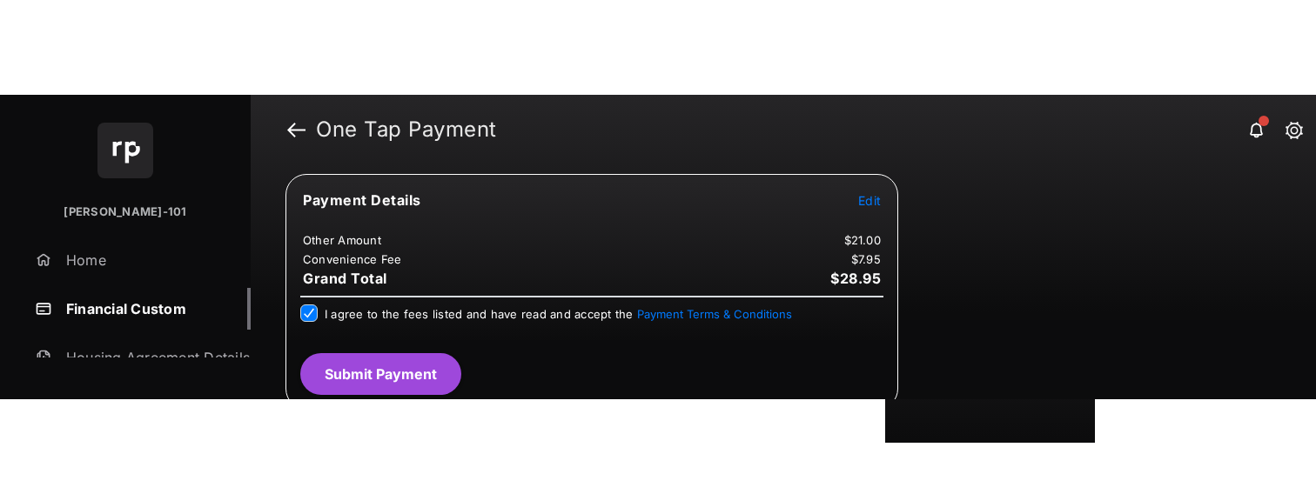
scroll to position [351, 0]
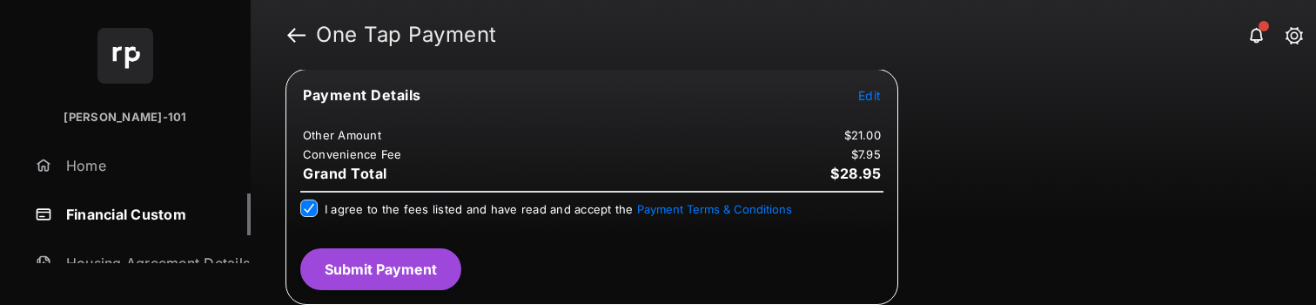
click at [431, 274] on button "Submit Payment" at bounding box center [380, 269] width 161 height 42
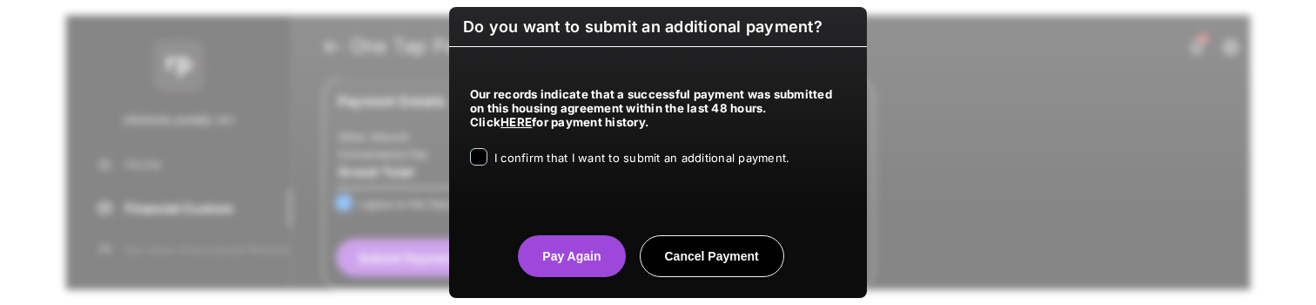
click at [526, 162] on span "I confirm that I want to submit an additional payment." at bounding box center [641, 158] width 295 height 14
drag, startPoint x: 532, startPoint y: 237, endPoint x: 534, endPoint y: 246, distance: 9.9
click at [532, 237] on button "Pay Again" at bounding box center [571, 256] width 107 height 42
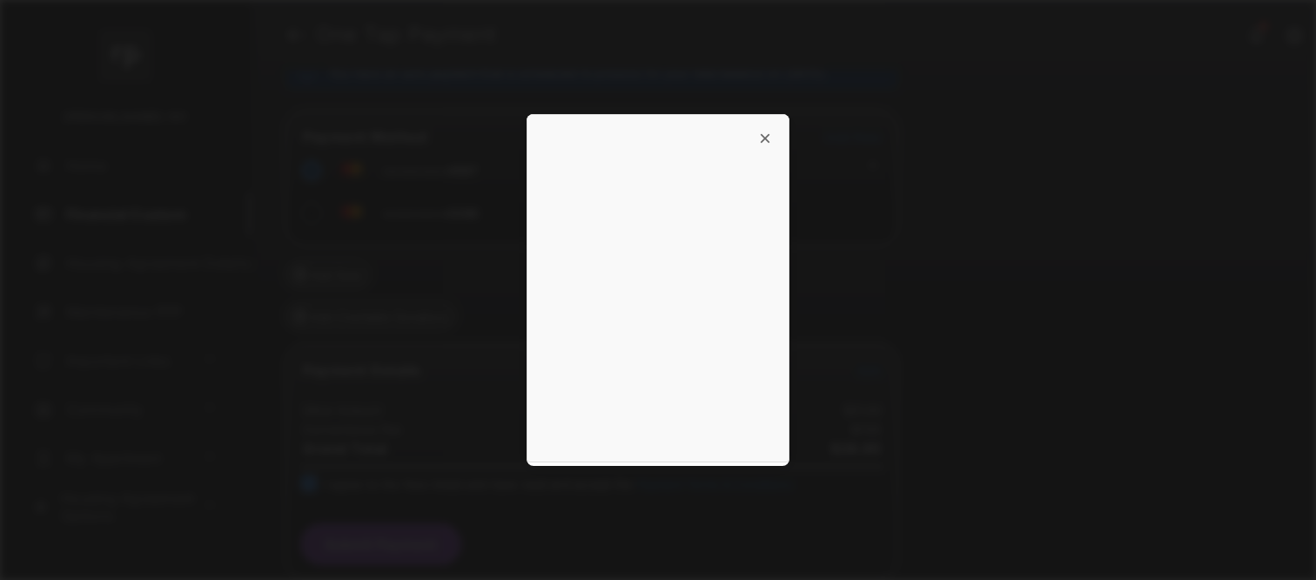
scroll to position [76, 0]
click at [1007, 304] on div "×" at bounding box center [658, 290] width 1316 height 580
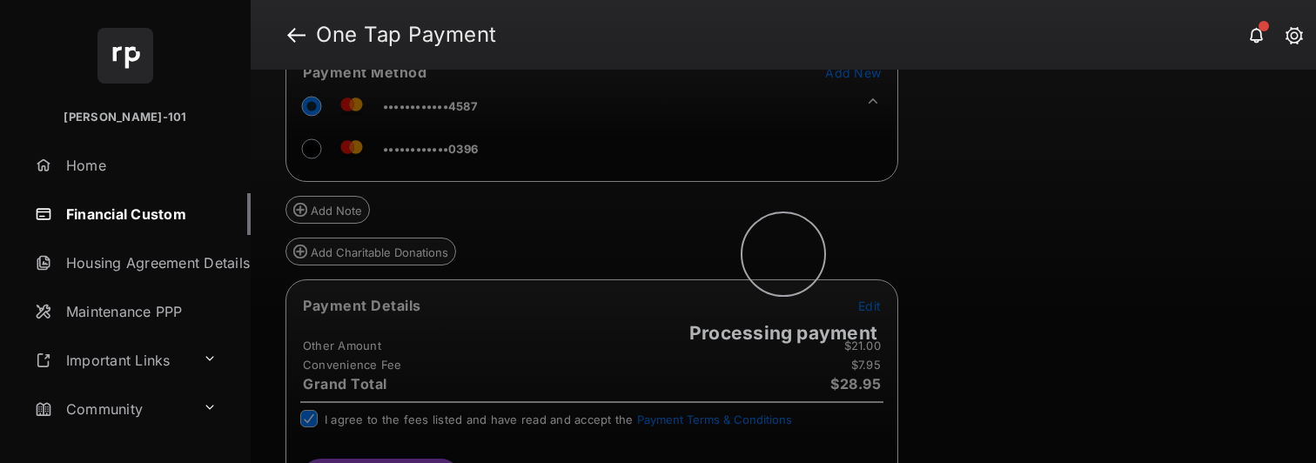
scroll to position [0, 0]
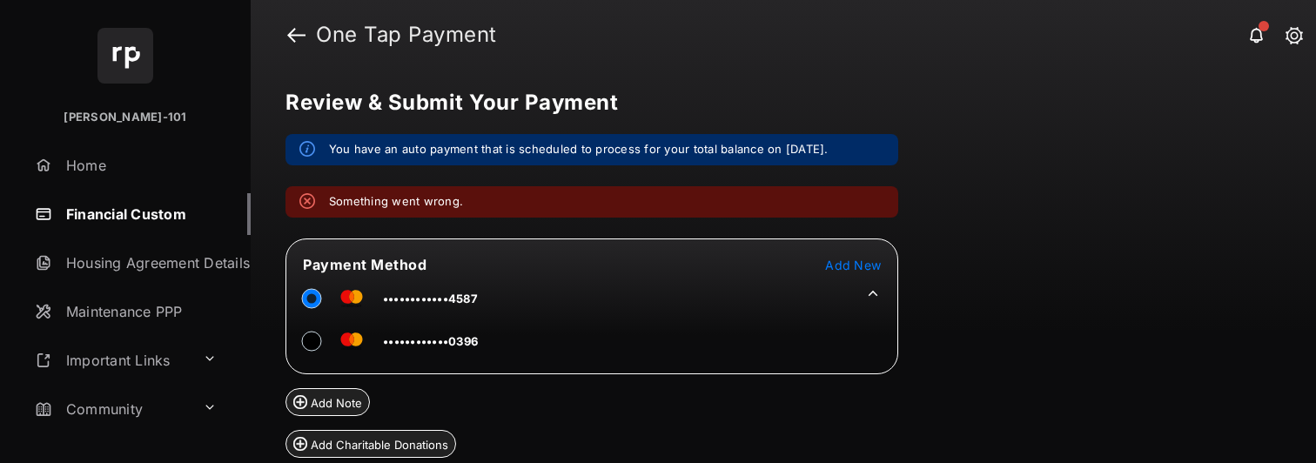
click at [1162, 183] on div "Review & Submit Your Payment You have an auto payment that is scheduled to proc…" at bounding box center [783, 266] width 1065 height 393
